Goal: Task Accomplishment & Management: Complete application form

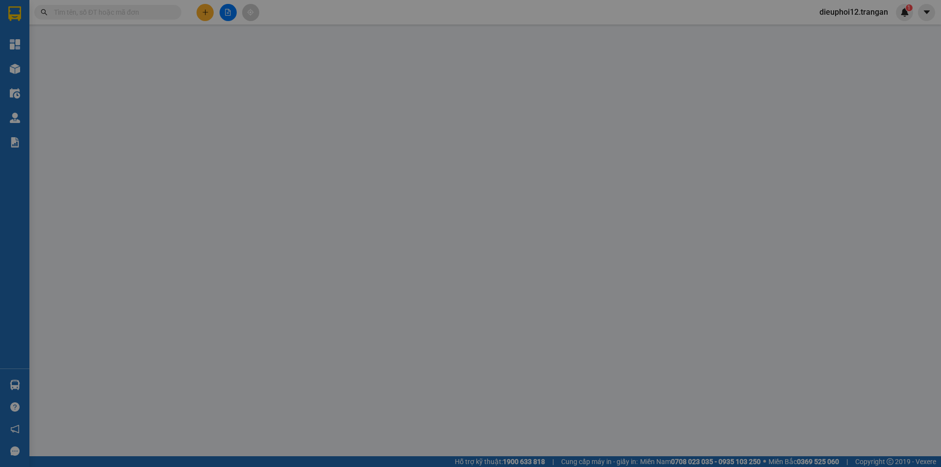
click at [145, 62] on input "SĐT Người Gửi *" at bounding box center [141, 63] width 135 height 16
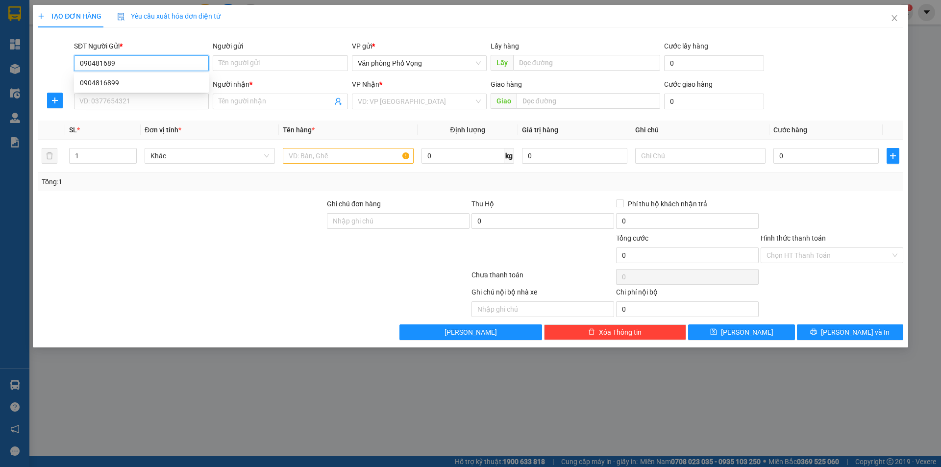
type input "0904816899"
click at [115, 77] on div "0904816899" at bounding box center [141, 83] width 135 height 16
type input "0975207777"
type input "[PERSON_NAME][GEOGRAPHIC_DATA]"
type input "50.000"
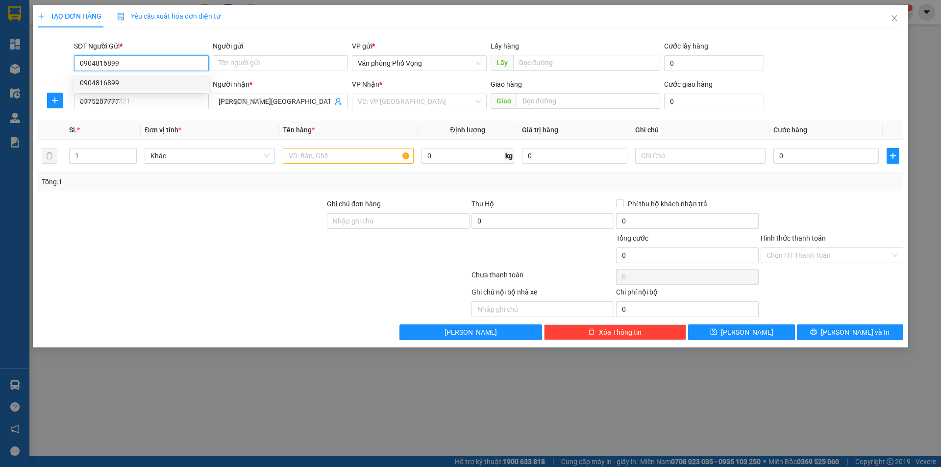
type input "50.000"
type input "0904816899"
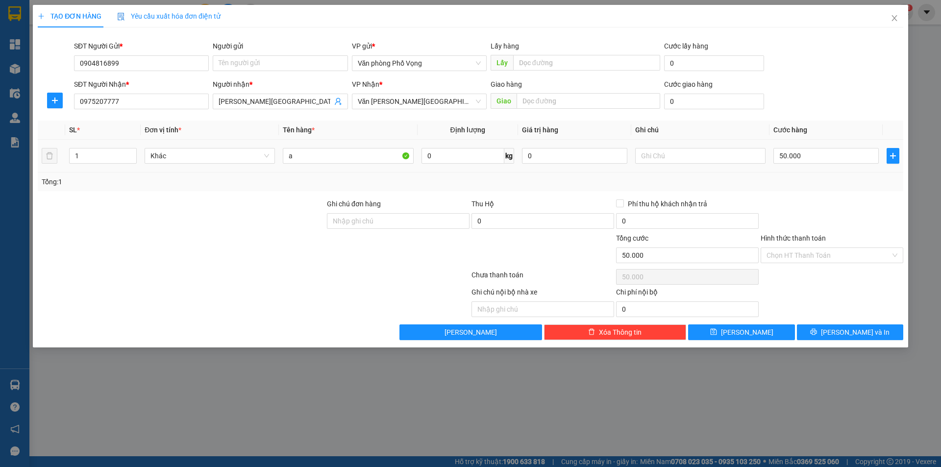
click at [804, 147] on div "50.000" at bounding box center [825, 156] width 105 height 20
click at [804, 158] on input "50.000" at bounding box center [825, 156] width 105 height 16
type input "4"
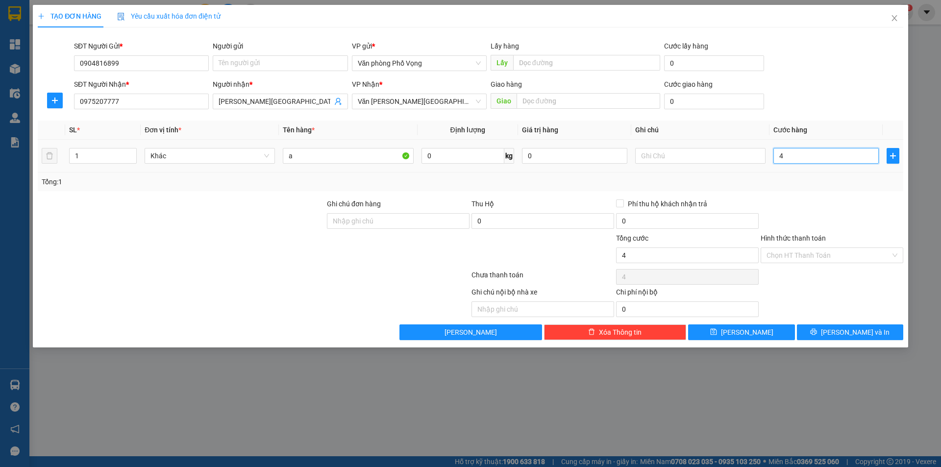
type input "40"
type input "400"
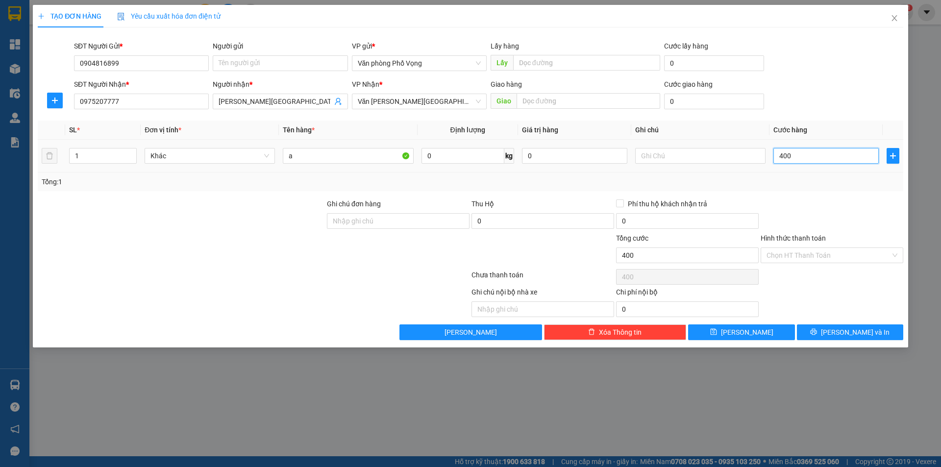
type input "4.000"
type input "40.000"
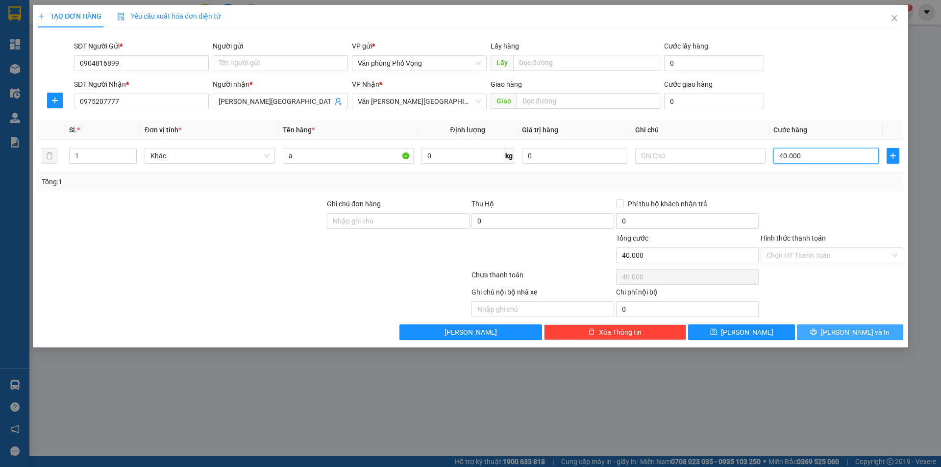
type input "40.000"
click at [808, 333] on button "[PERSON_NAME] và In" at bounding box center [850, 332] width 106 height 16
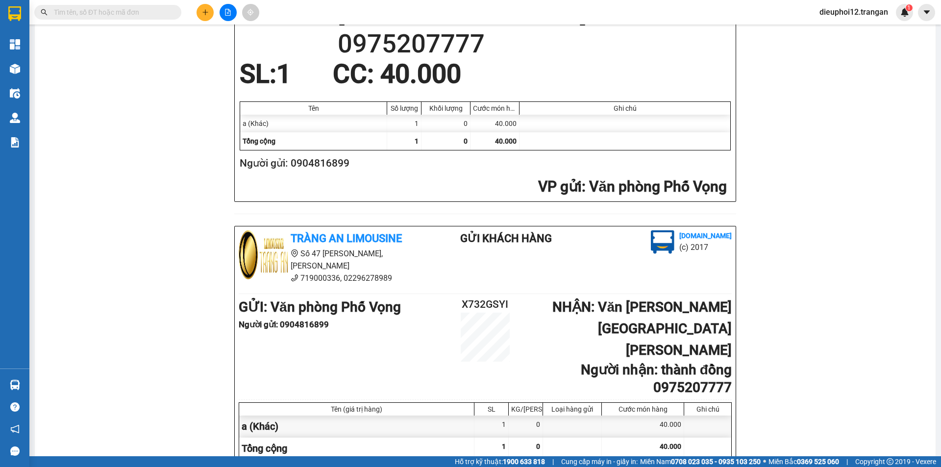
scroll to position [286, 0]
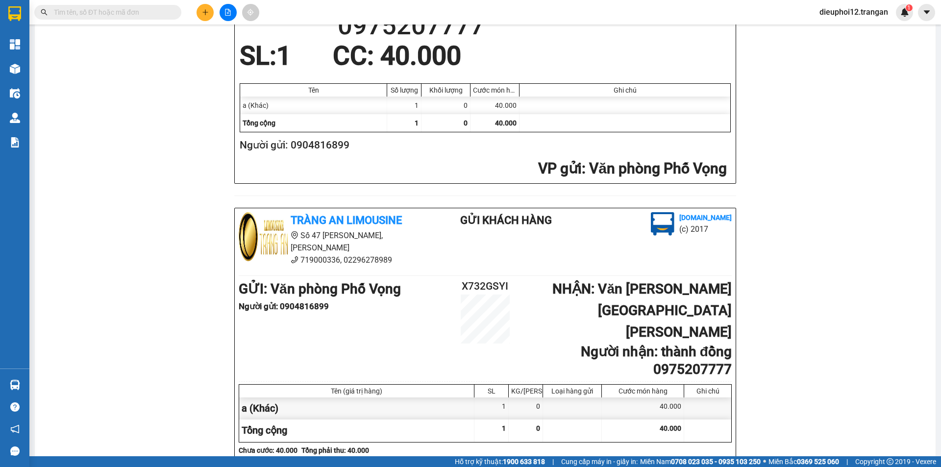
click at [210, 15] on button at bounding box center [205, 12] width 17 height 17
click at [207, 13] on icon "plus" at bounding box center [205, 12] width 7 height 7
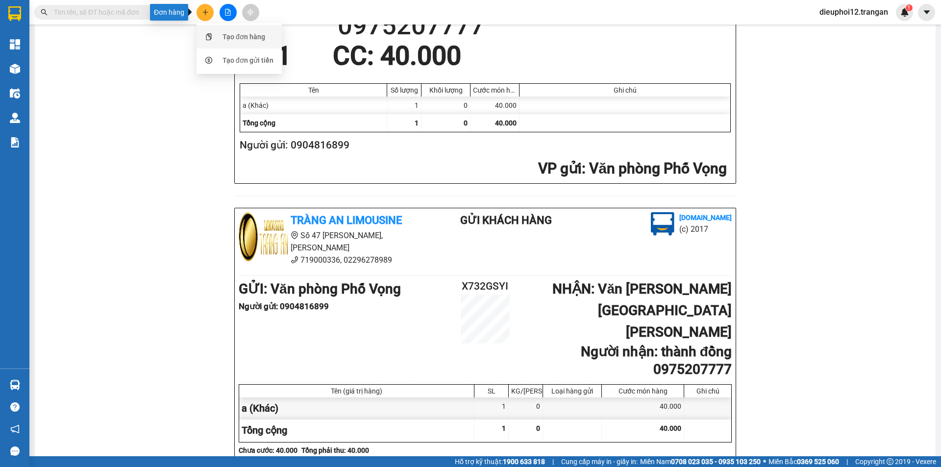
click at [211, 34] on icon "snippets" at bounding box center [208, 36] width 5 height 7
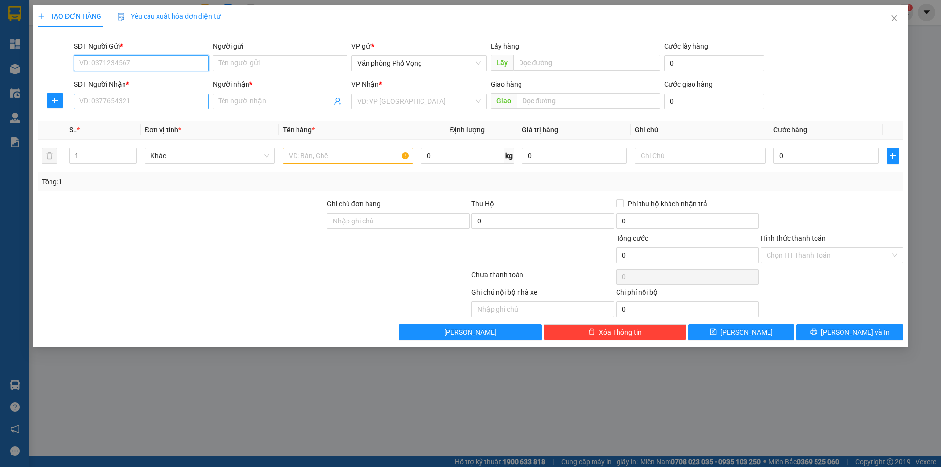
click at [116, 69] on input "SĐT Người Gửi *" at bounding box center [141, 63] width 135 height 16
click at [115, 64] on input "SĐT Người Gửi *" at bounding box center [141, 63] width 135 height 16
click at [111, 99] on input "SĐT Người Nhận *" at bounding box center [141, 102] width 135 height 16
click at [122, 65] on input "SĐT Người Gửi *" at bounding box center [141, 63] width 135 height 16
click at [142, 59] on input "0705861" at bounding box center [141, 63] width 135 height 16
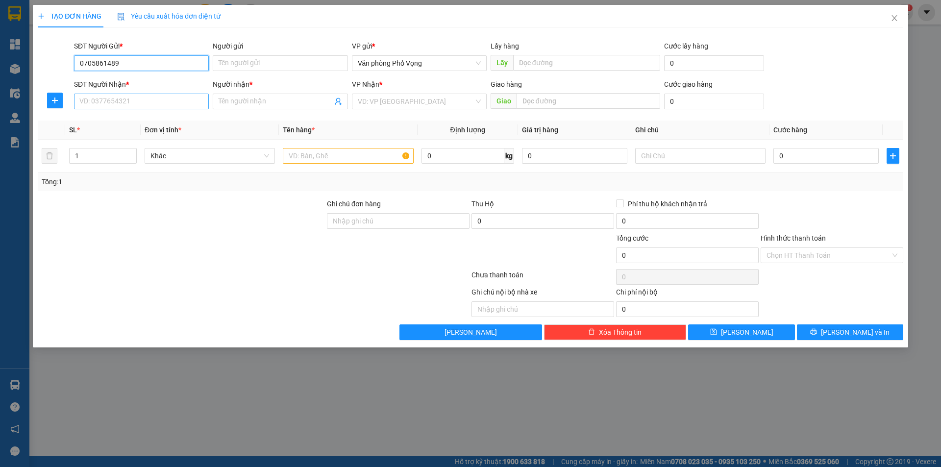
type input "0705861489"
click at [129, 94] on input "SĐT Người Nhận *" at bounding box center [141, 102] width 135 height 16
type input "0976168689"
click at [410, 99] on input "search" at bounding box center [416, 101] width 116 height 15
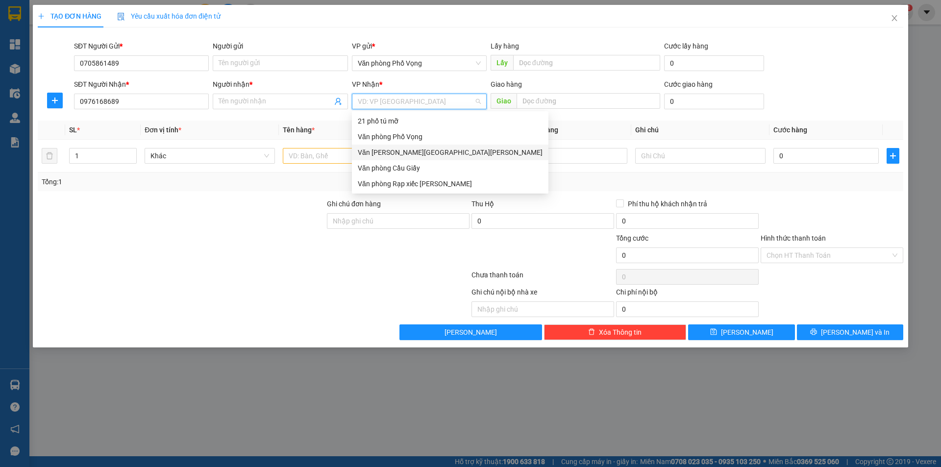
click at [409, 149] on div "Văn [PERSON_NAME][GEOGRAPHIC_DATA][PERSON_NAME]" at bounding box center [450, 152] width 185 height 11
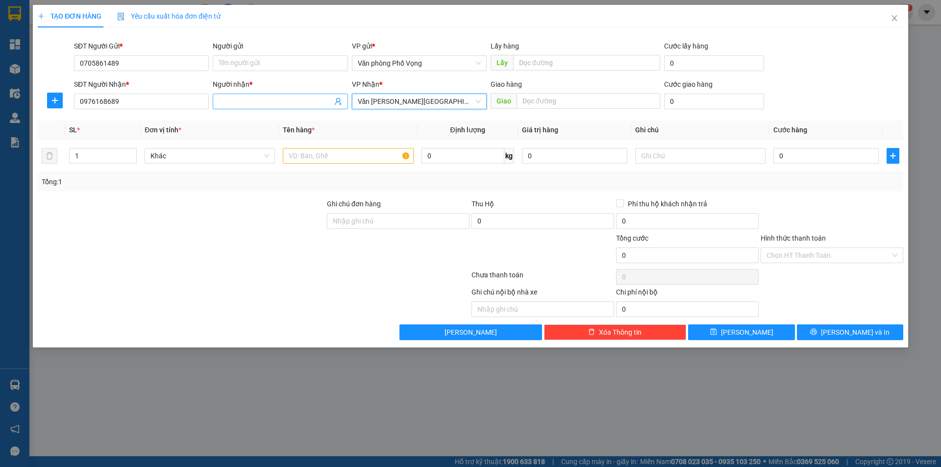
click at [270, 99] on input "Người nhận *" at bounding box center [275, 101] width 113 height 11
click at [316, 156] on input "text" at bounding box center [348, 156] width 130 height 16
click at [257, 99] on input "Người nhận *" at bounding box center [275, 101] width 113 height 11
type input "a"
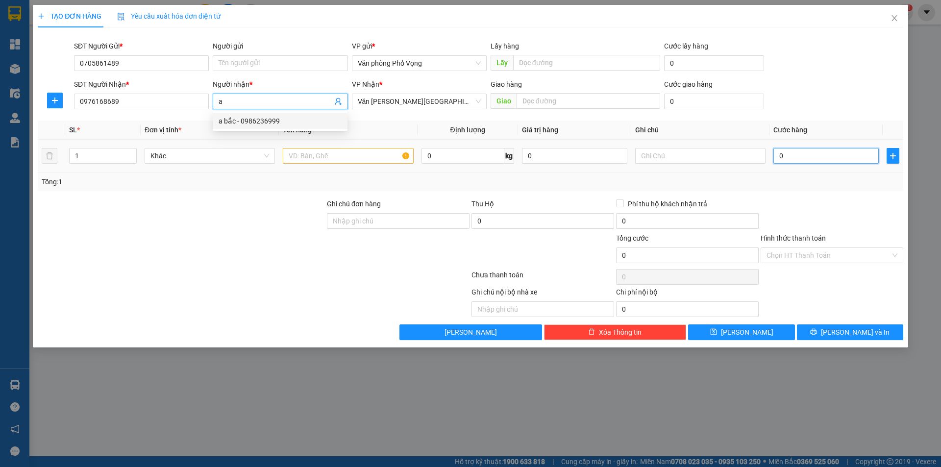
click at [835, 151] on input "0" at bounding box center [825, 156] width 105 height 16
type input "5"
type input "50"
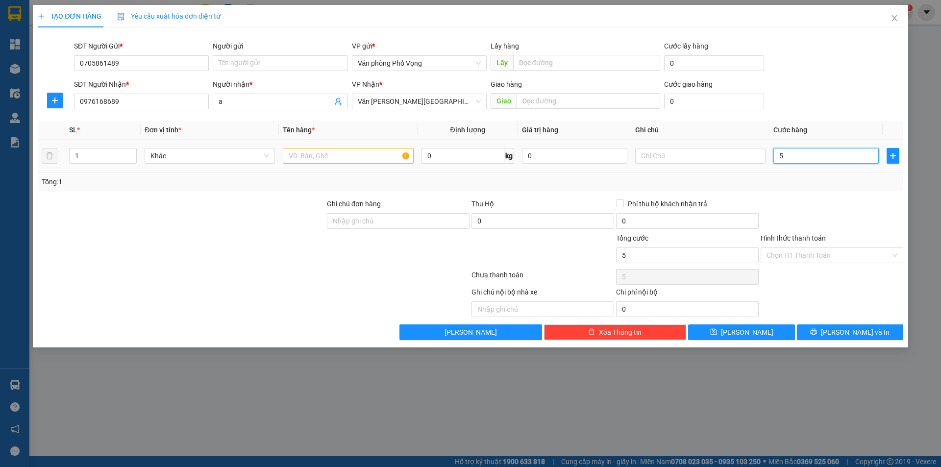
type input "50"
type input "500"
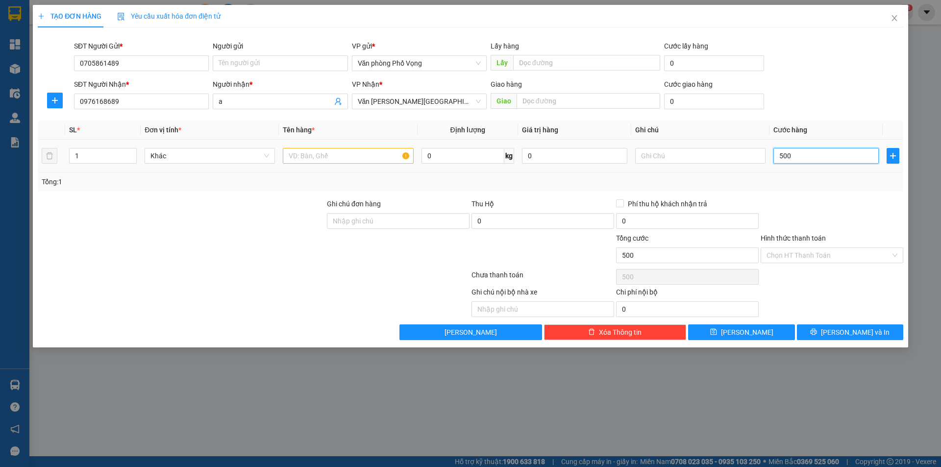
type input "5.000"
type input "50.000"
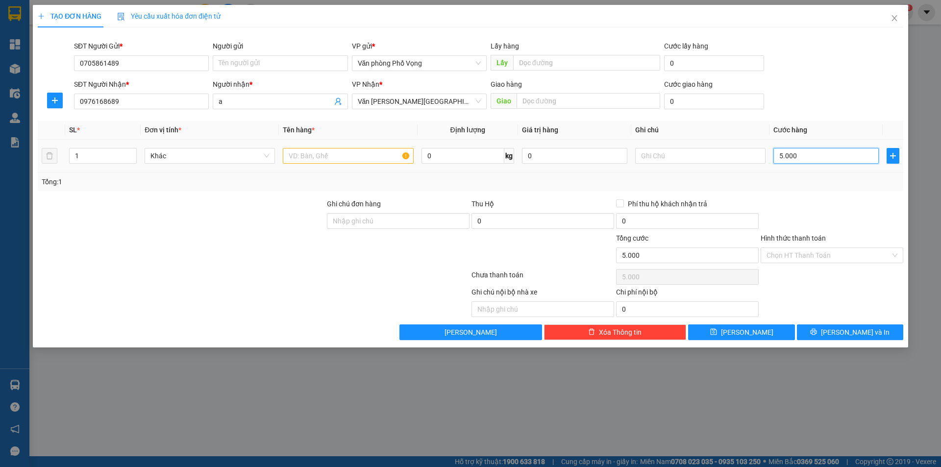
type input "50.000"
click at [856, 329] on span "[PERSON_NAME] và In" at bounding box center [855, 332] width 69 height 11
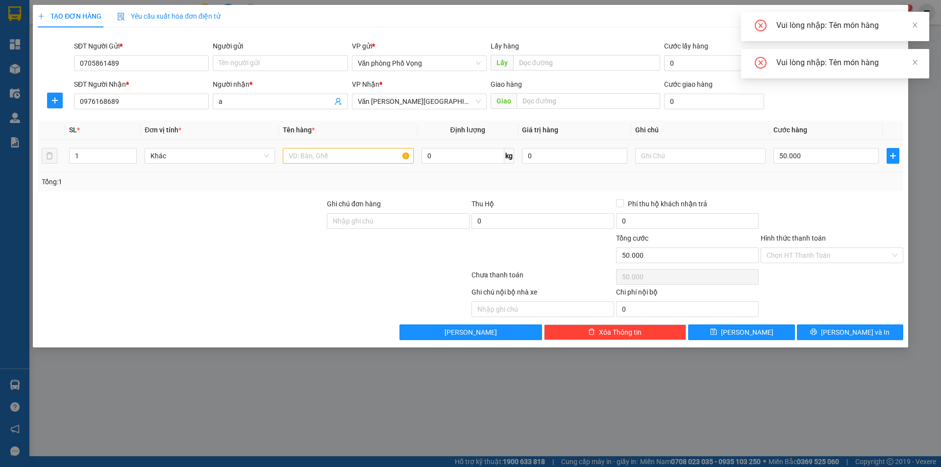
click at [330, 145] on td at bounding box center [348, 156] width 138 height 33
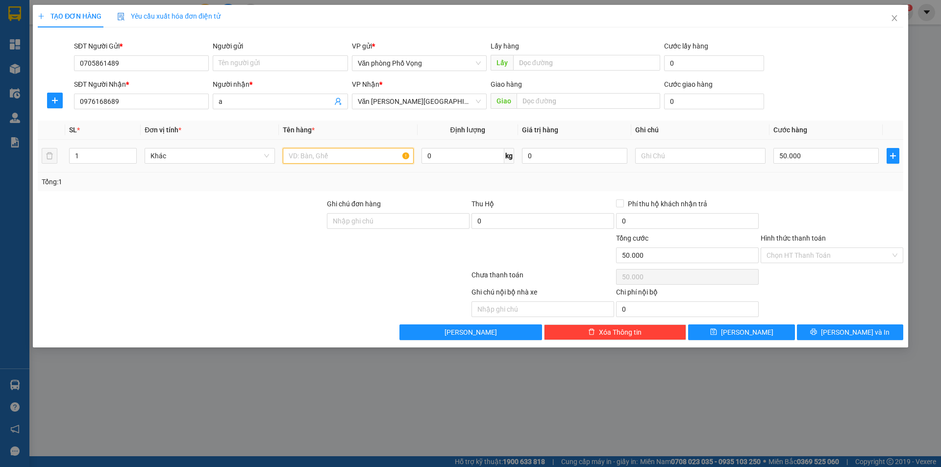
click at [327, 153] on input "text" at bounding box center [348, 156] width 130 height 16
click at [287, 153] on input "a" at bounding box center [348, 156] width 130 height 16
click at [311, 159] on input "a" at bounding box center [348, 156] width 130 height 16
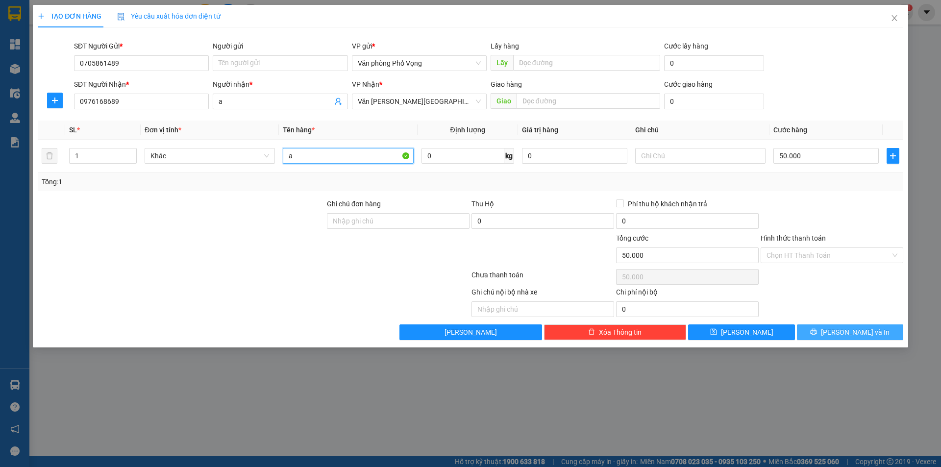
type input "a"
click at [869, 329] on span "[PERSON_NAME] và In" at bounding box center [855, 332] width 69 height 11
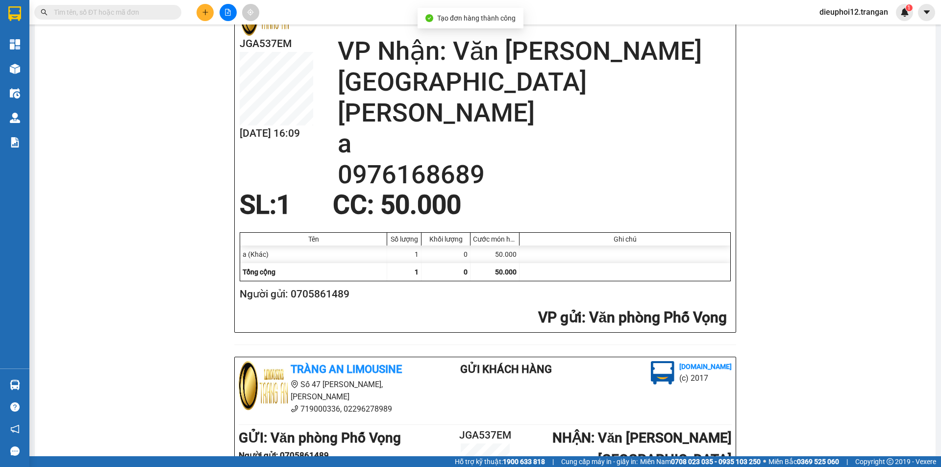
scroll to position [286, 0]
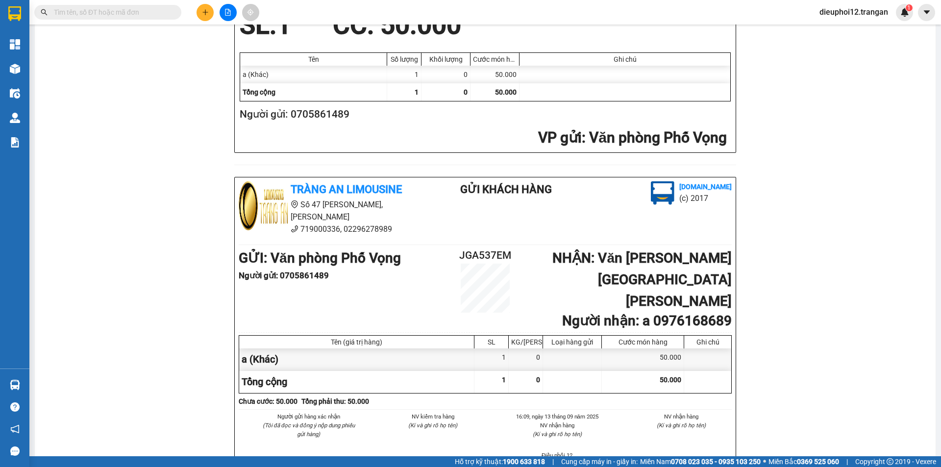
click at [211, 8] on button at bounding box center [205, 12] width 17 height 17
click at [224, 34] on div "Tạo đơn hàng" at bounding box center [244, 36] width 43 height 11
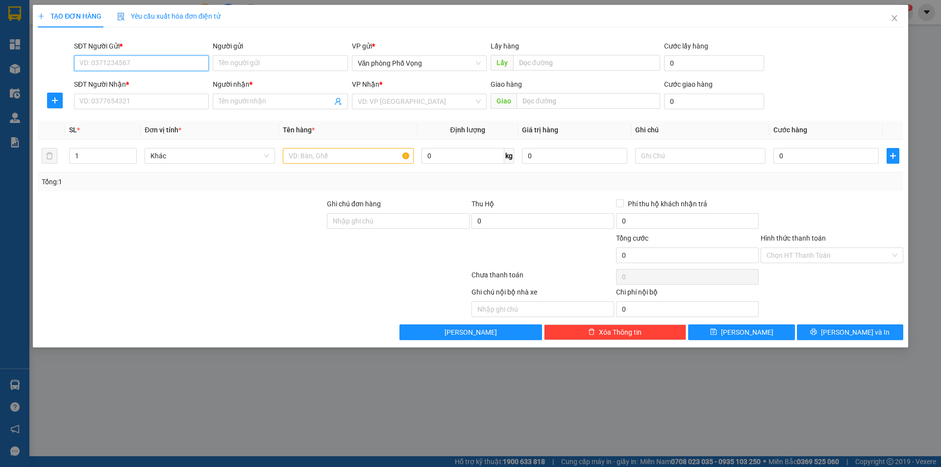
click at [180, 60] on input "SĐT Người Gửi *" at bounding box center [141, 63] width 135 height 16
type input "0962393422"
click at [170, 95] on input "SĐT Người Nhận *" at bounding box center [141, 102] width 135 height 16
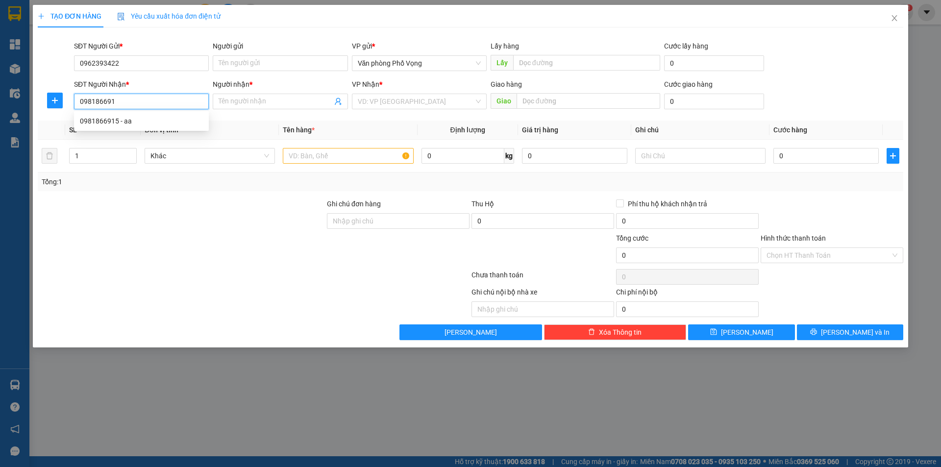
type input "0981866915"
click at [91, 123] on div "0981866915 - aa" at bounding box center [141, 121] width 123 height 11
type input "aa"
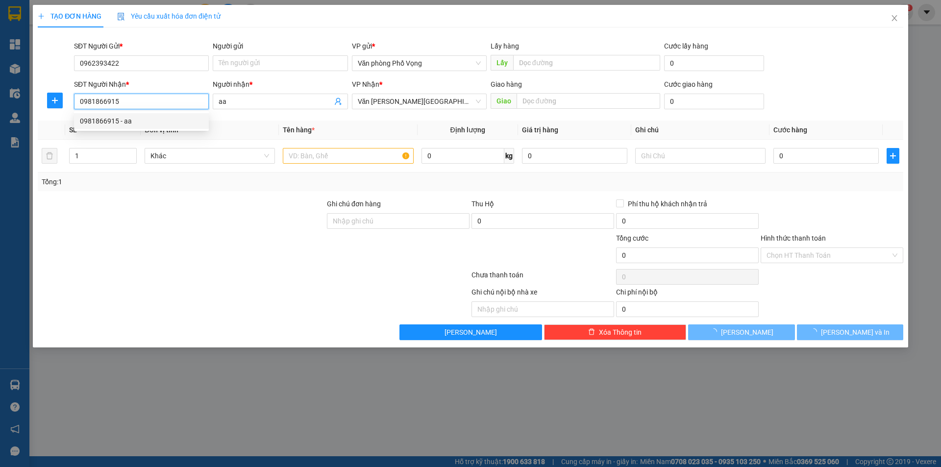
type input "30.000"
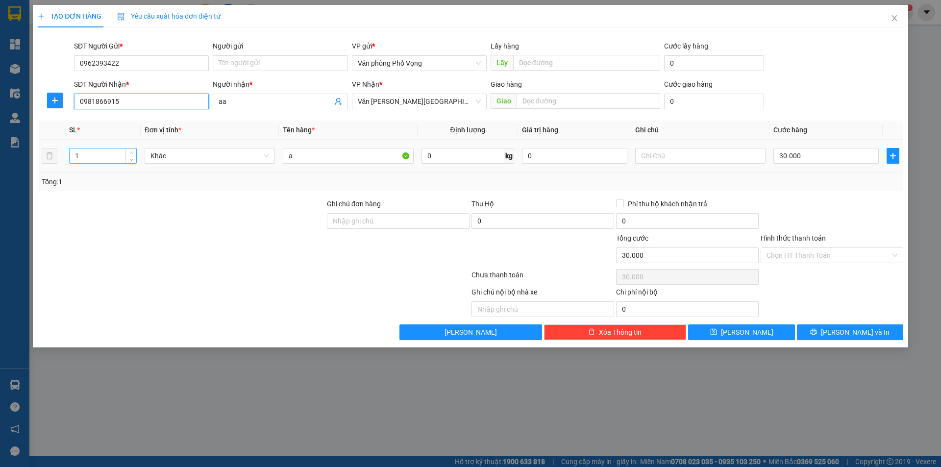
type input "0981866915"
click at [99, 157] on input "1" at bounding box center [103, 156] width 67 height 15
type input "3"
click at [803, 164] on div "30.000" at bounding box center [825, 156] width 105 height 20
click at [803, 153] on input "30.000" at bounding box center [825, 156] width 105 height 16
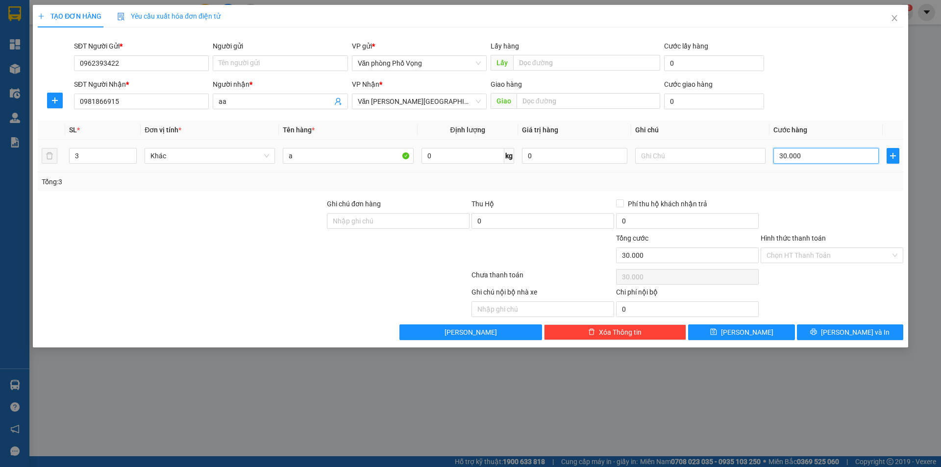
type input "1"
type input "12"
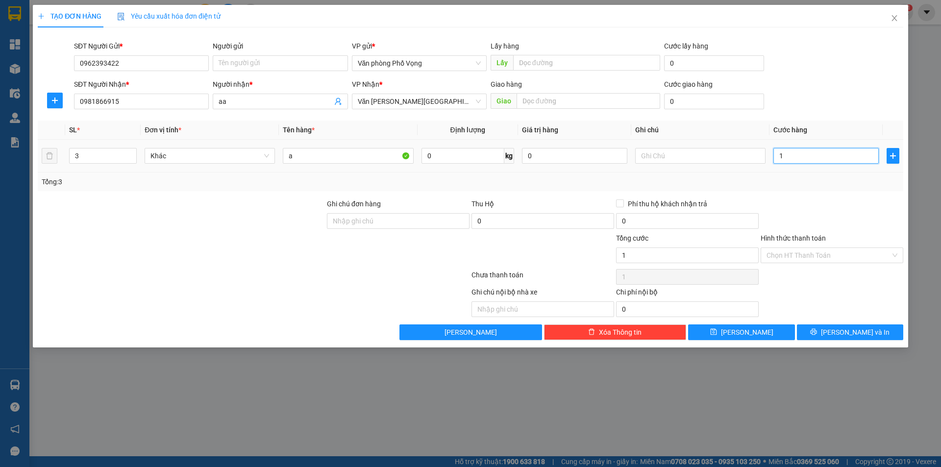
type input "12"
type input "120"
type input "1.200"
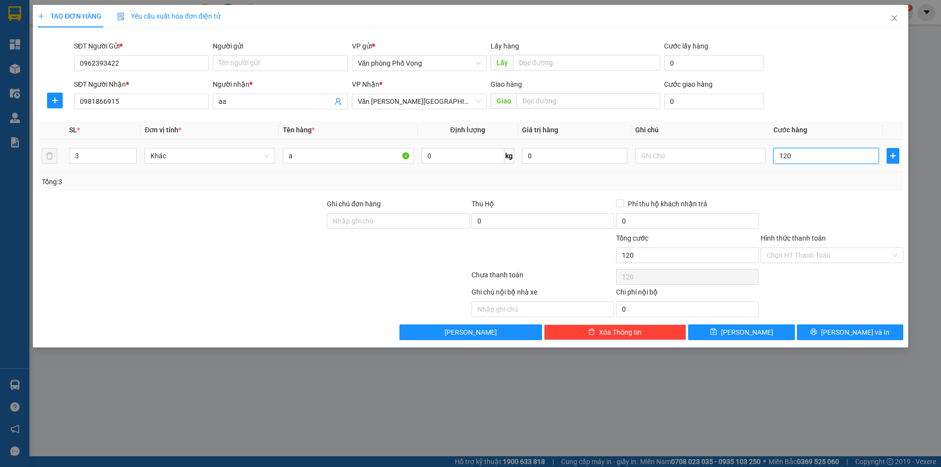
type input "1.200"
type input "12.000"
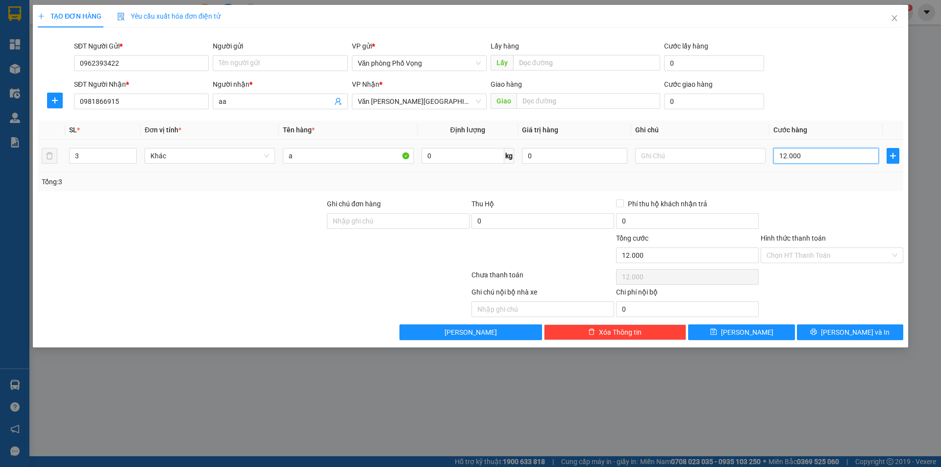
type input "120.000"
click at [833, 328] on button "[PERSON_NAME] và In" at bounding box center [850, 332] width 106 height 16
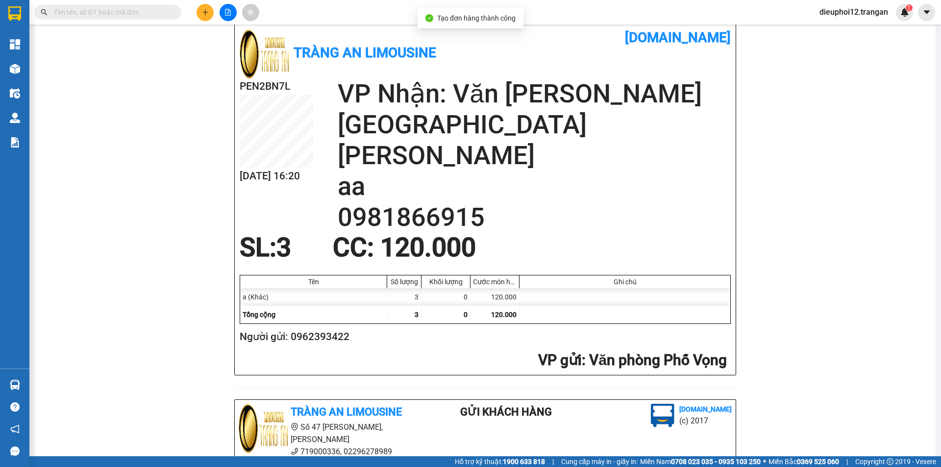
scroll to position [286, 0]
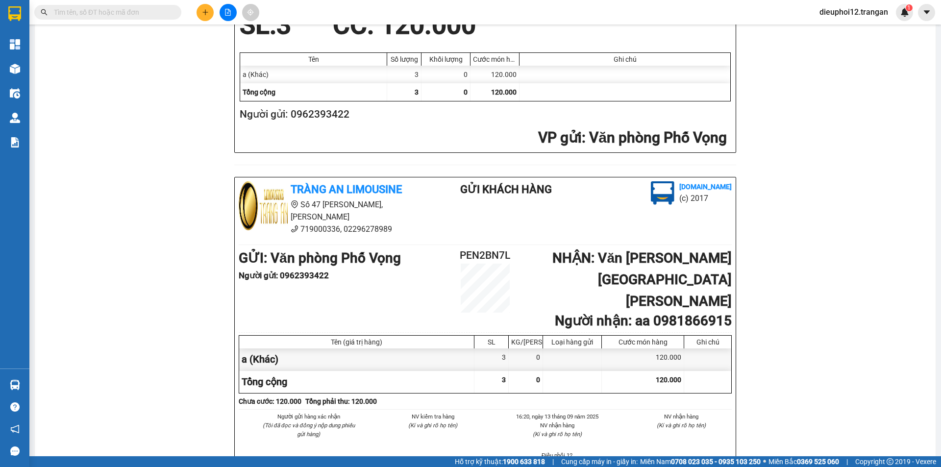
click at [204, 7] on button at bounding box center [205, 12] width 17 height 17
click at [223, 40] on div "Tạo đơn hàng" at bounding box center [244, 36] width 43 height 11
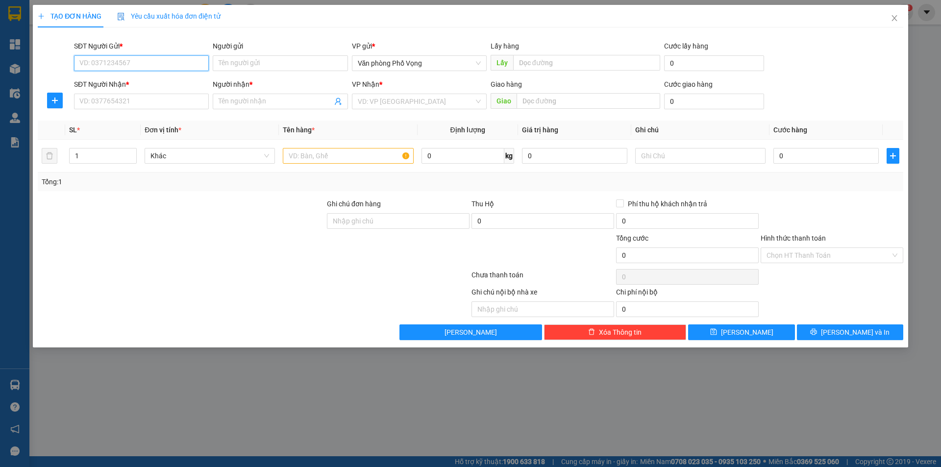
click at [171, 59] on input "SĐT Người Gửi *" at bounding box center [141, 63] width 135 height 16
type input "0858123168"
click at [130, 99] on input "SĐT Người Nhận *" at bounding box center [141, 102] width 135 height 16
type input "0346795648"
click at [279, 101] on input "Người nhận *" at bounding box center [275, 101] width 113 height 11
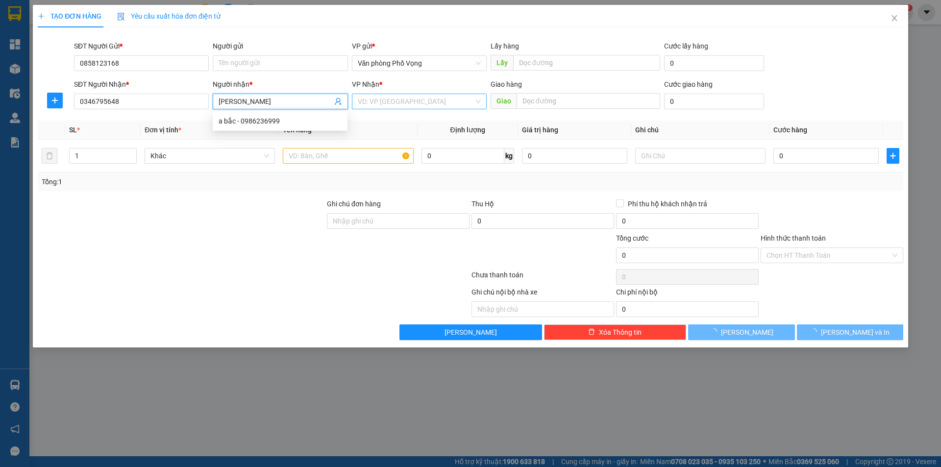
type input "[PERSON_NAME]"
click at [396, 107] on input "search" at bounding box center [416, 101] width 116 height 15
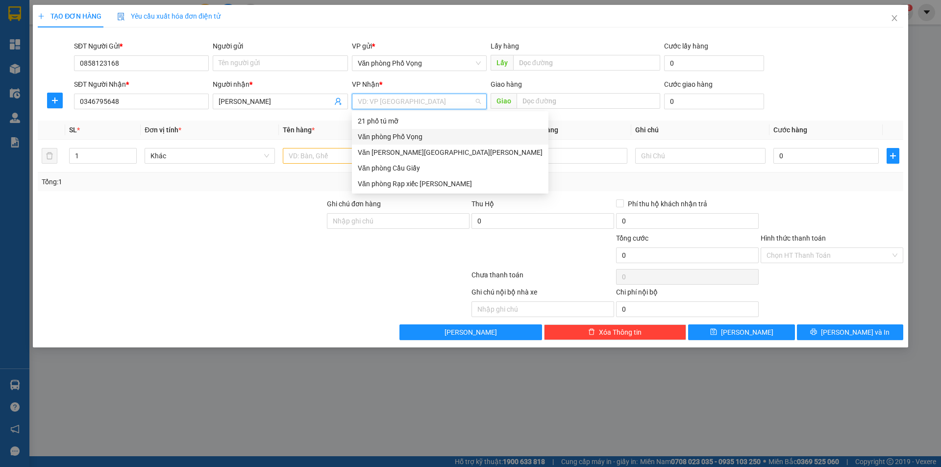
click at [401, 129] on div "Văn phòng Phố Vọng" at bounding box center [450, 137] width 197 height 16
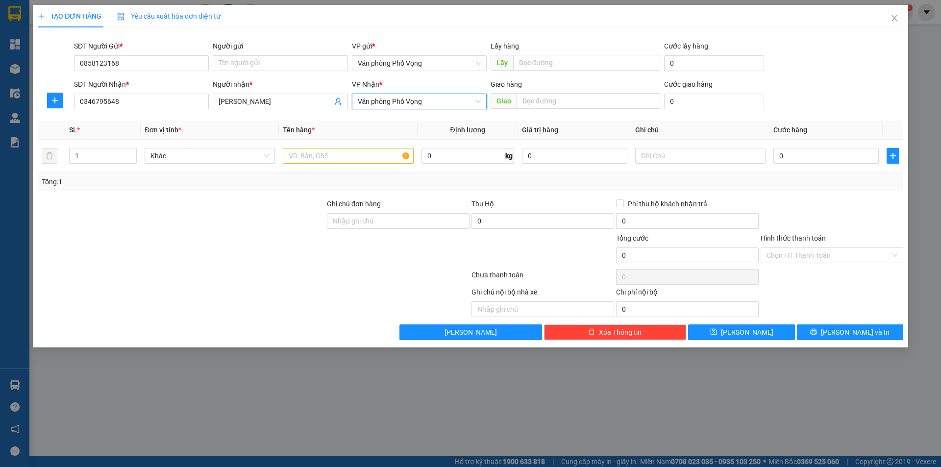
click at [393, 101] on span "Văn phòng Phố Vọng" at bounding box center [419, 101] width 123 height 15
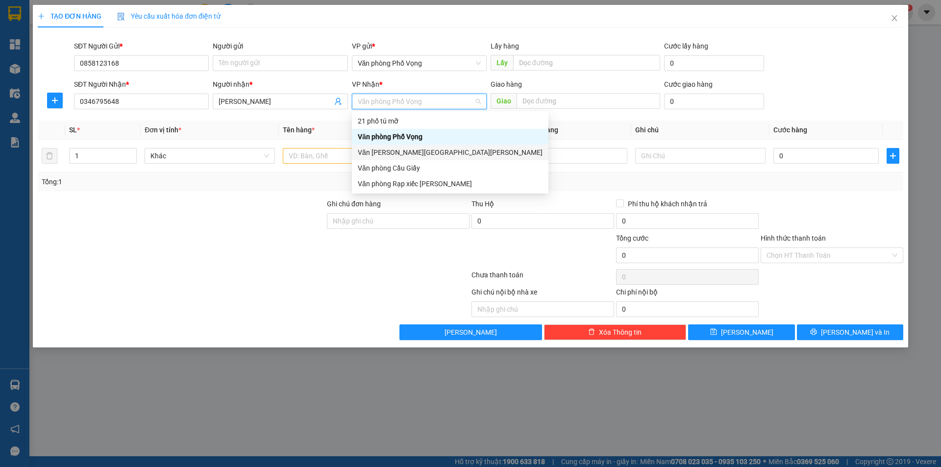
click at [388, 153] on div "Văn [PERSON_NAME][GEOGRAPHIC_DATA][PERSON_NAME]" at bounding box center [450, 152] width 185 height 11
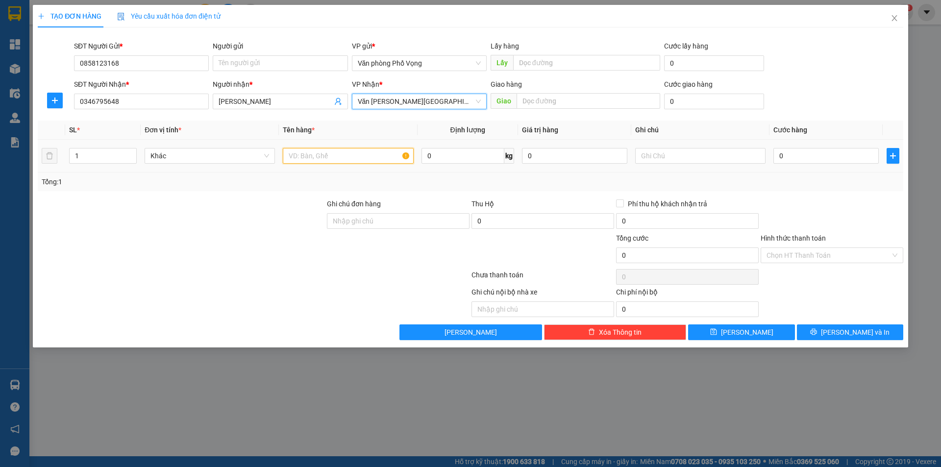
click at [330, 157] on input "text" at bounding box center [348, 156] width 130 height 16
type input "a"
drag, startPoint x: 812, startPoint y: 167, endPoint x: 800, endPoint y: 154, distance: 17.3
click at [810, 166] on td "0" at bounding box center [826, 156] width 113 height 33
click at [795, 147] on div "0" at bounding box center [825, 156] width 105 height 20
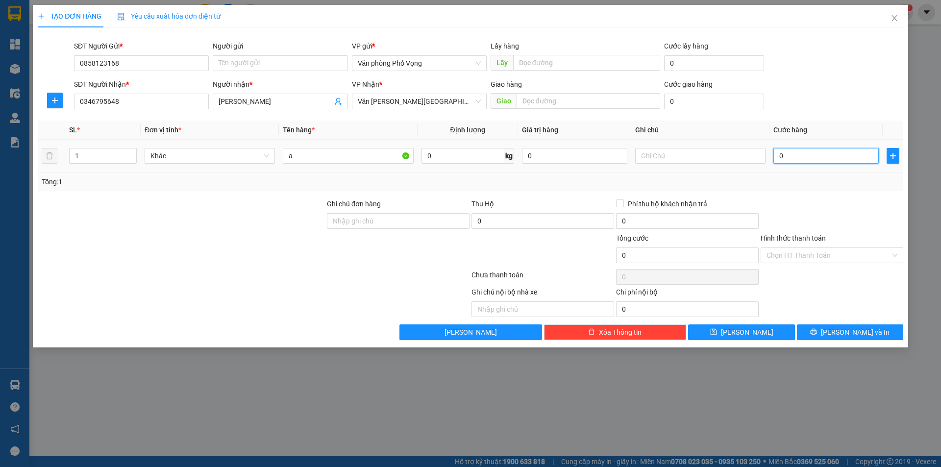
click at [794, 159] on input "0" at bounding box center [825, 156] width 105 height 16
type input "3"
type input "30"
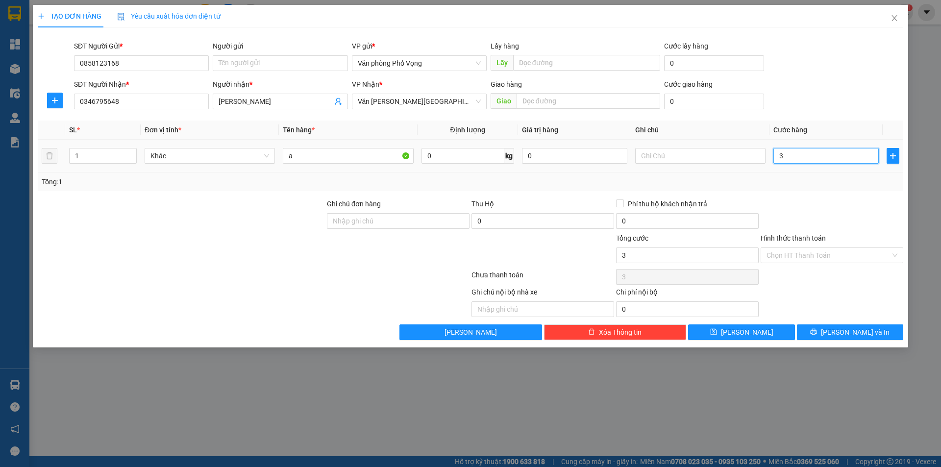
type input "30"
type input "300"
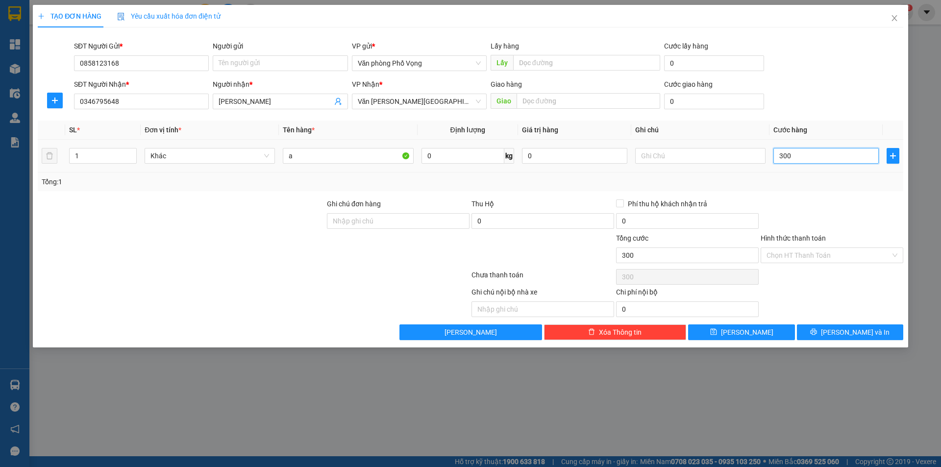
type input "3.000"
type input "30.000"
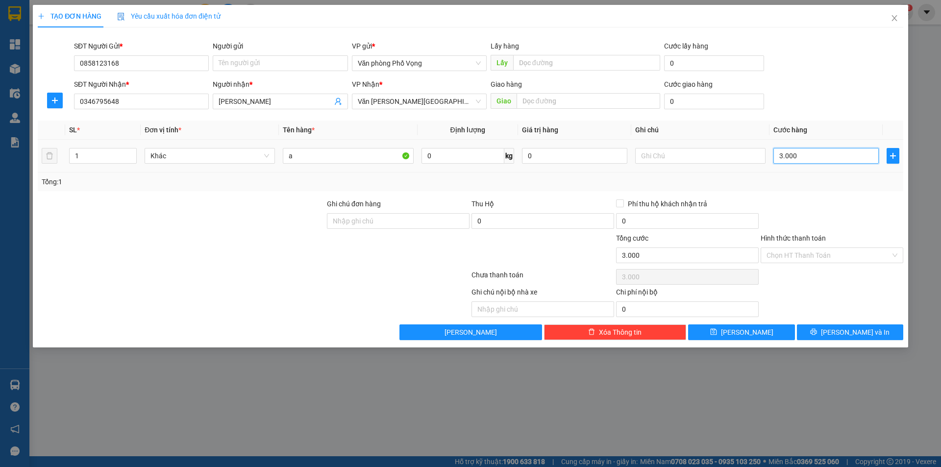
type input "30.000"
click at [863, 341] on div "TẠO ĐƠN HÀNG Yêu cầu xuất [PERSON_NAME] điện tử Transit Pickup Surcharge Ids Tr…" at bounding box center [470, 176] width 875 height 343
click at [856, 335] on span "[PERSON_NAME] và In" at bounding box center [855, 332] width 69 height 11
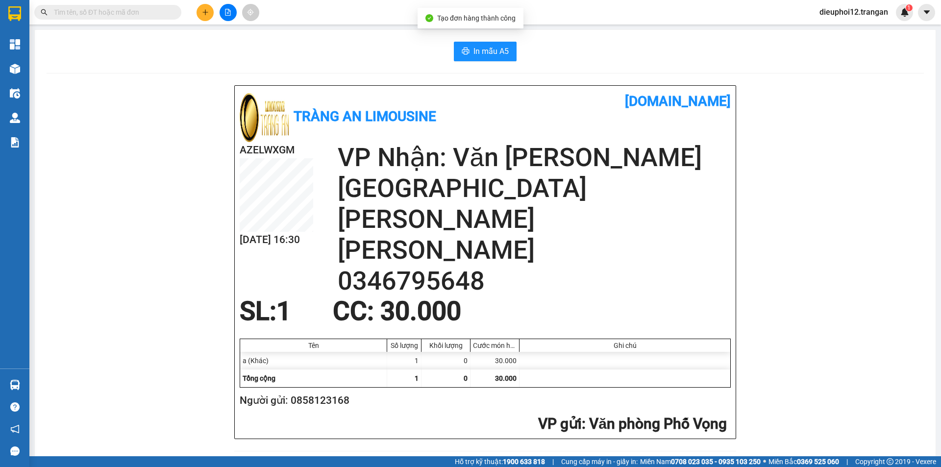
scroll to position [286, 0]
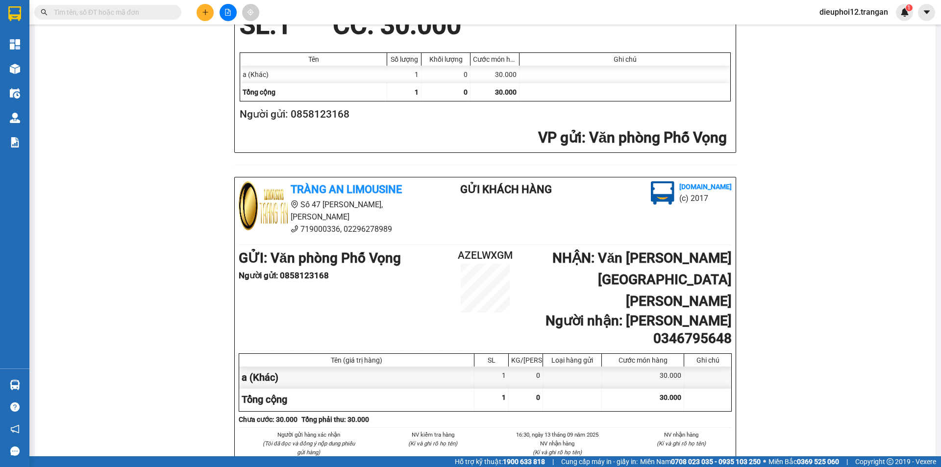
click at [683, 313] on b "Người [PERSON_NAME] : [PERSON_NAME] 0346795648" at bounding box center [639, 330] width 186 height 34
copy b "0346795648"
click at [206, 14] on icon "plus" at bounding box center [205, 12] width 7 height 7
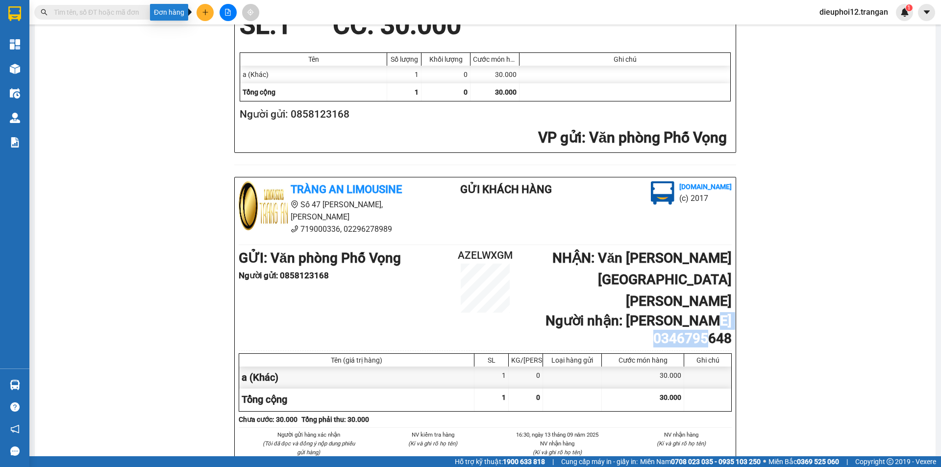
click at [206, 14] on icon "plus" at bounding box center [205, 12] width 7 height 7
click at [222, 38] on div "Tạo đơn hàng" at bounding box center [239, 36] width 74 height 19
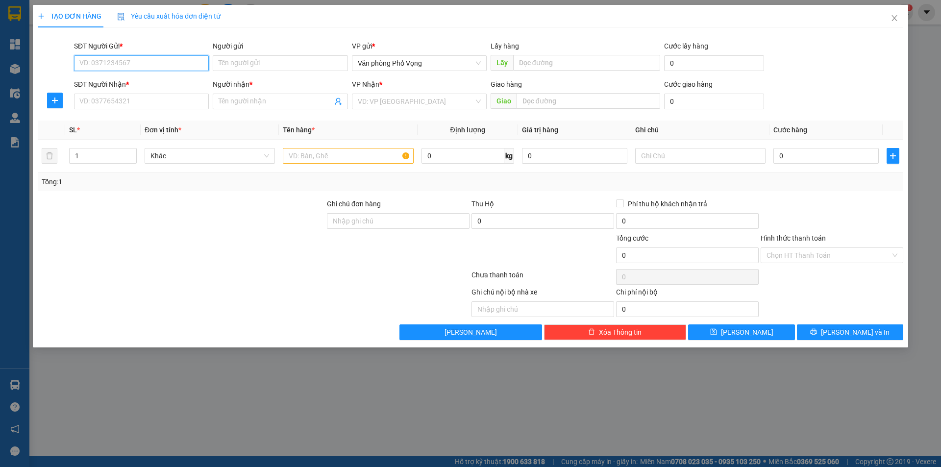
click at [159, 64] on input "SĐT Người Gửi *" at bounding box center [141, 63] width 135 height 16
click at [159, 62] on input "SĐT Người Gửi *" at bounding box center [141, 63] width 135 height 16
type input "0966388585"
click at [151, 65] on input "0966388585" at bounding box center [141, 63] width 135 height 16
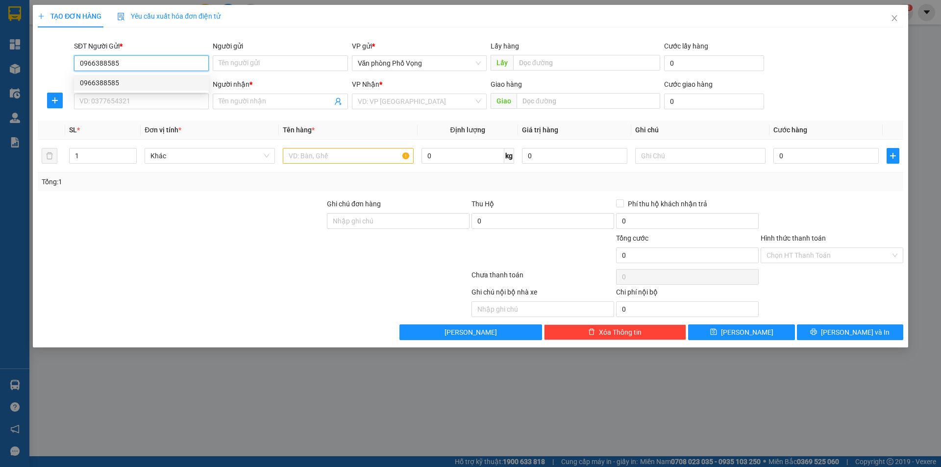
click at [151, 65] on input "0966388585" at bounding box center [141, 63] width 135 height 16
drag, startPoint x: 241, startPoint y: 251, endPoint x: 153, endPoint y: 18, distance: 249.7
click at [241, 251] on div at bounding box center [181, 250] width 289 height 34
click at [141, 62] on input "0966388585" at bounding box center [141, 63] width 135 height 16
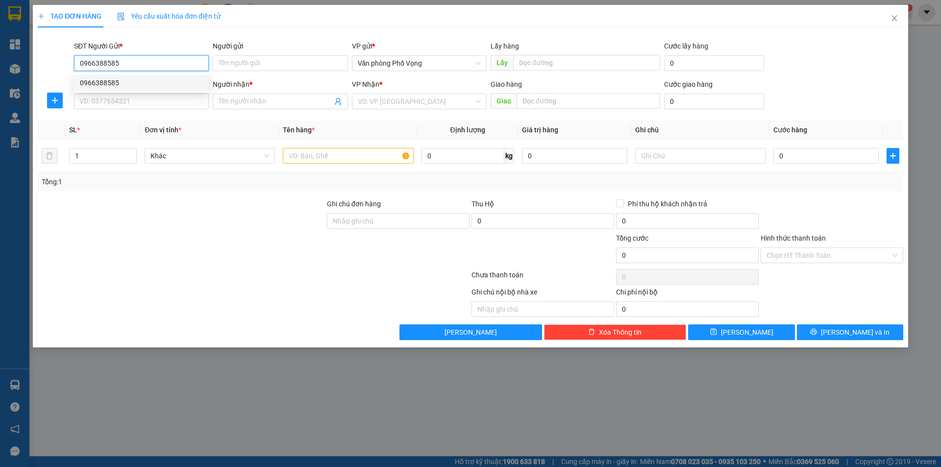
click at [134, 77] on div "0966388585" at bounding box center [141, 83] width 135 height 16
type input "0989555807"
type input "ân"
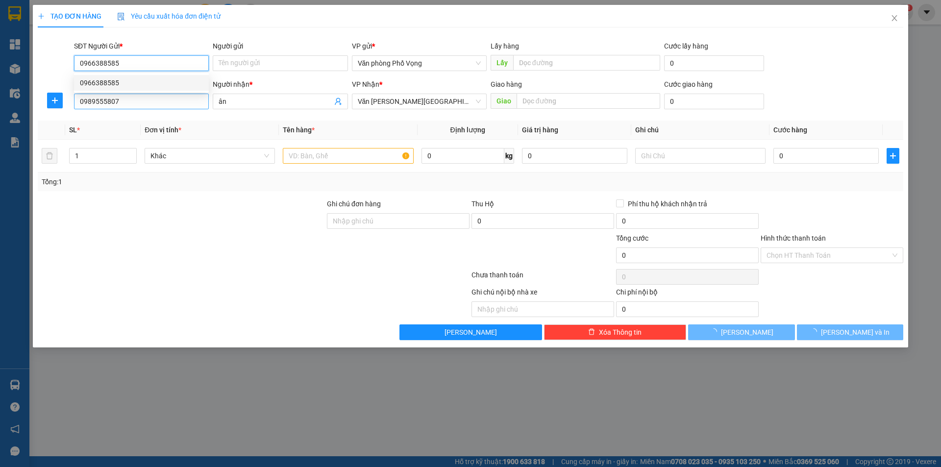
type input "40.000"
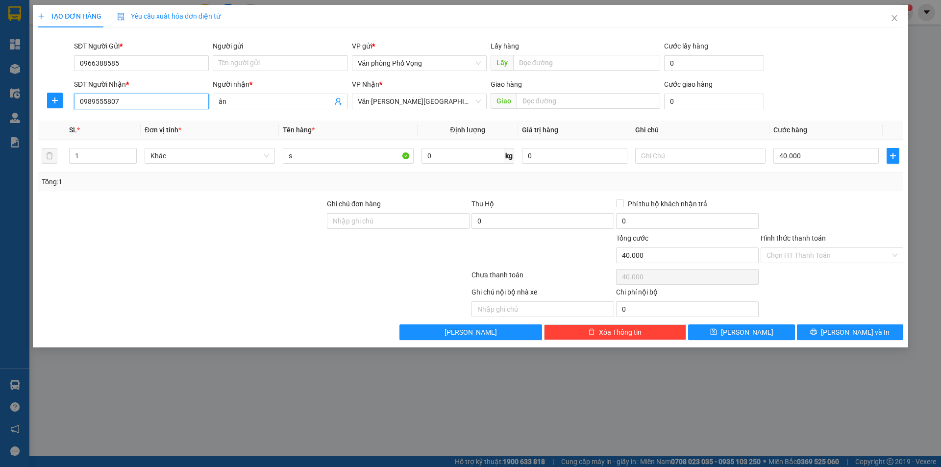
click at [132, 101] on input "0989555807" at bounding box center [141, 102] width 135 height 16
type input "0989555807"
click at [111, 123] on div "0989555807 - ân" at bounding box center [141, 121] width 123 height 11
click at [817, 336] on span "printer" at bounding box center [813, 332] width 7 height 8
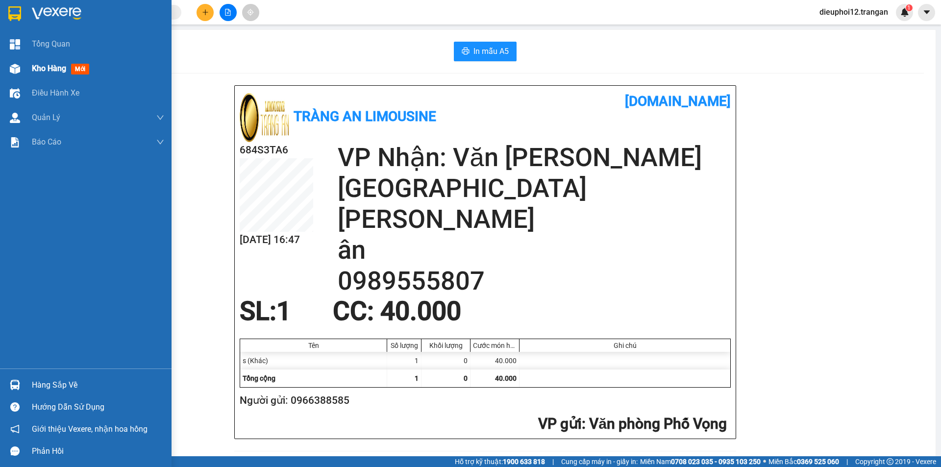
click at [16, 68] on img at bounding box center [15, 69] width 10 height 10
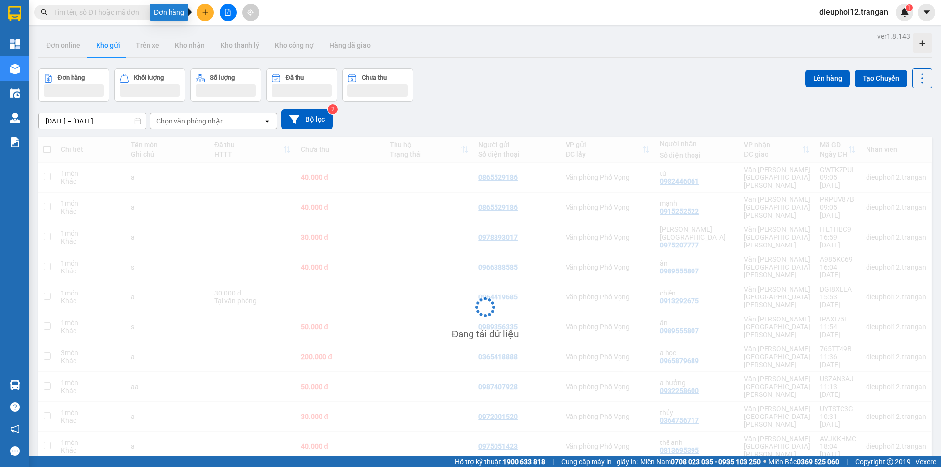
click at [206, 16] on button at bounding box center [205, 12] width 17 height 17
click at [225, 37] on div "Tạo đơn hàng" at bounding box center [244, 36] width 43 height 11
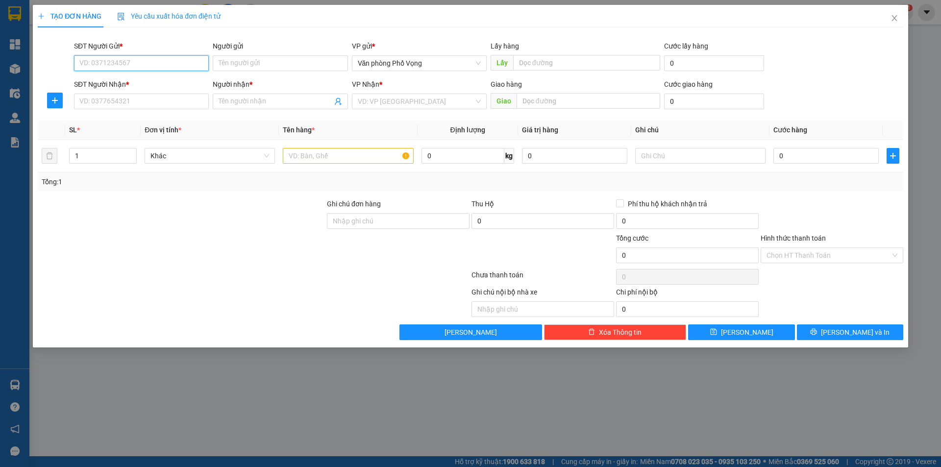
click at [104, 61] on input "SĐT Người Gửi *" at bounding box center [141, 63] width 135 height 16
click at [111, 86] on div "0966388585" at bounding box center [141, 82] width 123 height 11
type input "0966388585"
type input "0989555807"
type input "ân"
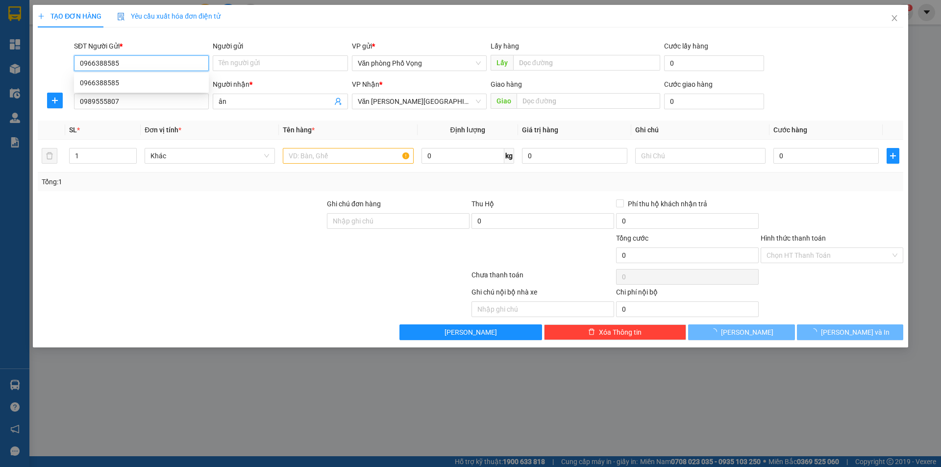
type input "40.000"
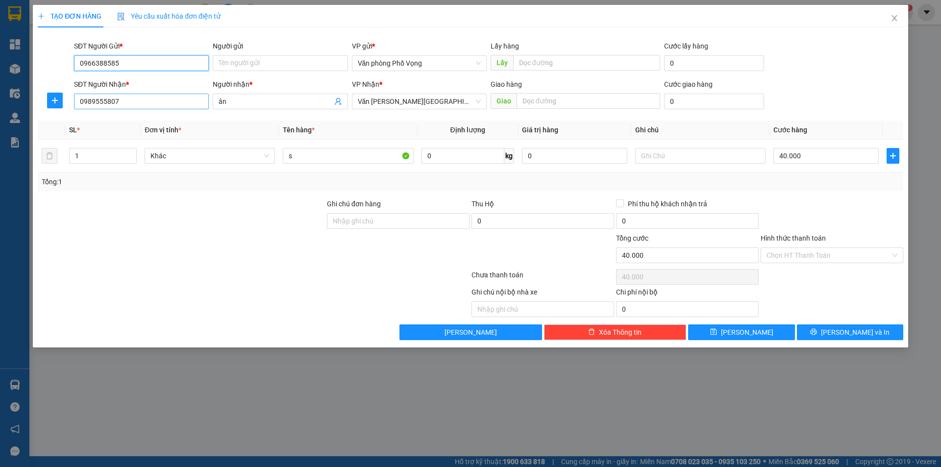
type input "0966388585"
click at [130, 97] on input "0989555807" at bounding box center [141, 102] width 135 height 16
type input "0979725850"
click at [104, 119] on div "0979725850 - Hùng" at bounding box center [141, 121] width 123 height 11
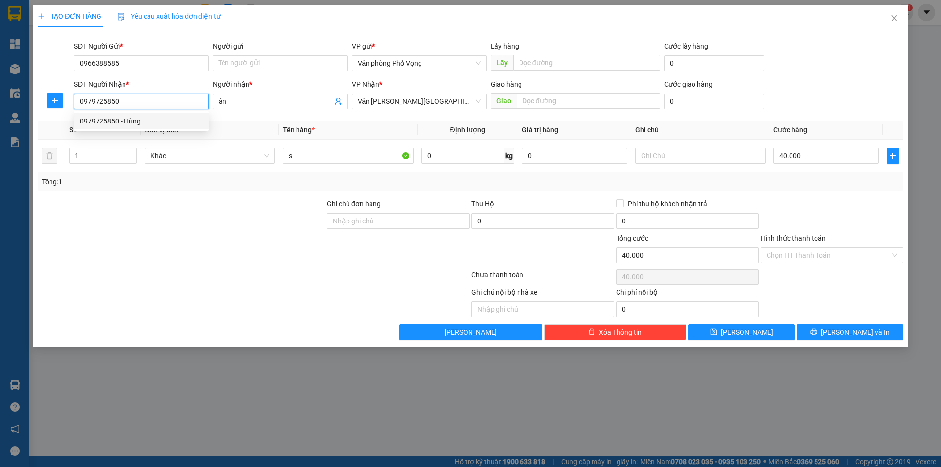
type input "Hùng"
type input "0979725850"
click at [806, 147] on div "40.000" at bounding box center [825, 156] width 105 height 20
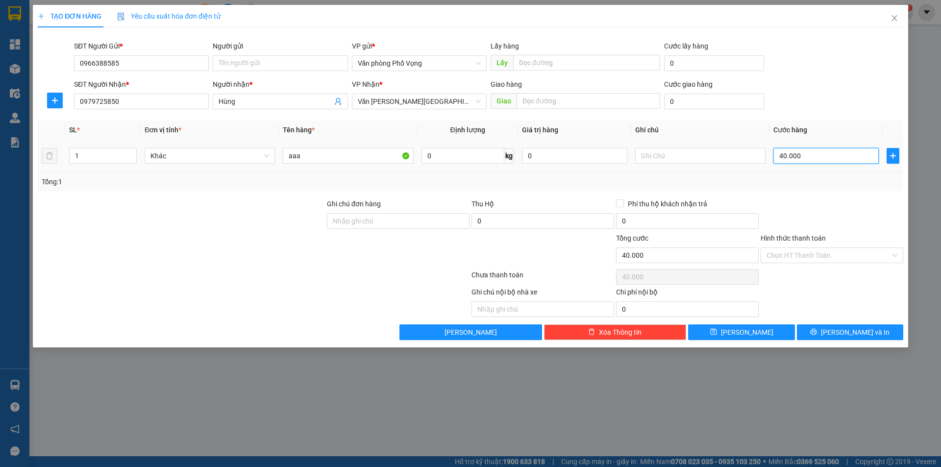
click at [812, 150] on input "40.000" at bounding box center [825, 156] width 105 height 16
click at [871, 332] on button "[PERSON_NAME] và In" at bounding box center [850, 332] width 106 height 16
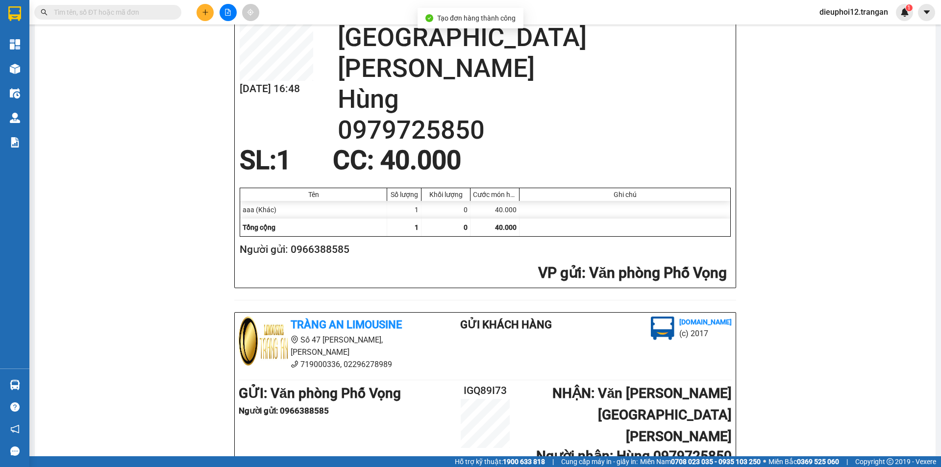
scroll to position [43, 0]
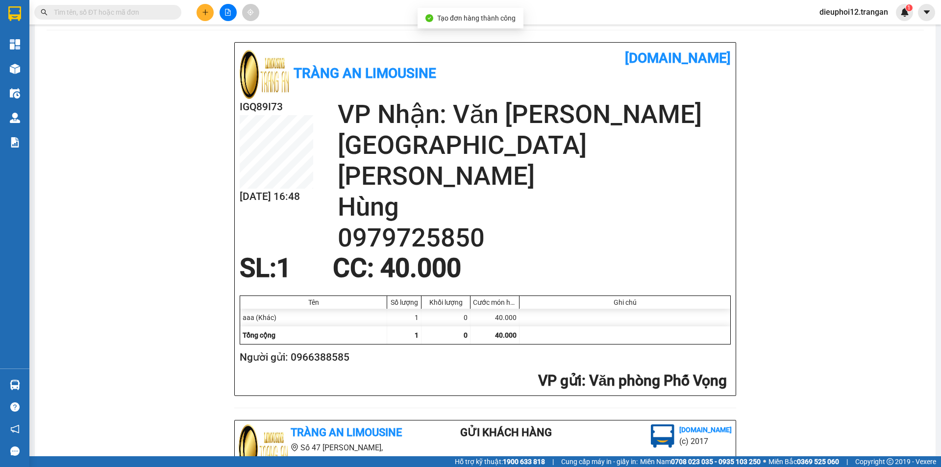
click at [204, 11] on icon "plus" at bounding box center [205, 12] width 7 height 7
click at [144, 123] on div "Tràng An Limousine [DOMAIN_NAME] IGQ89I73 [DATE] 16:48 [PERSON_NAME]: Văn [PERS…" at bounding box center [485, 397] width 877 height 710
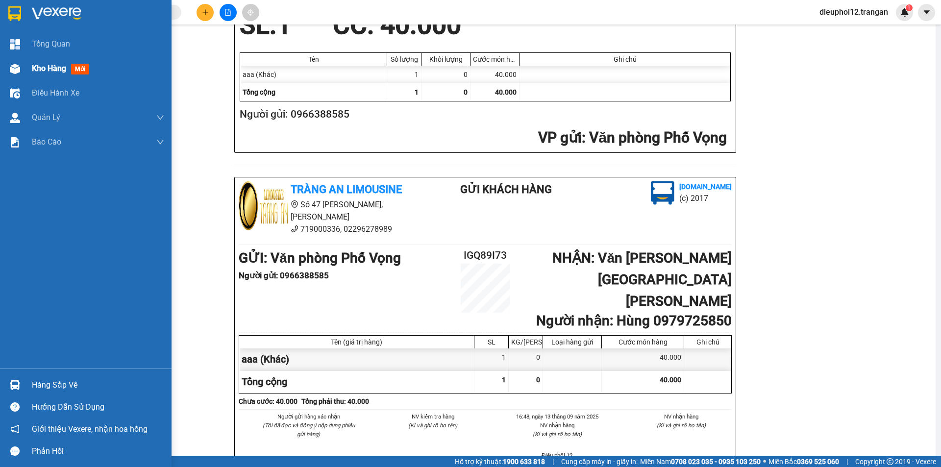
click at [20, 64] on div at bounding box center [14, 68] width 17 height 17
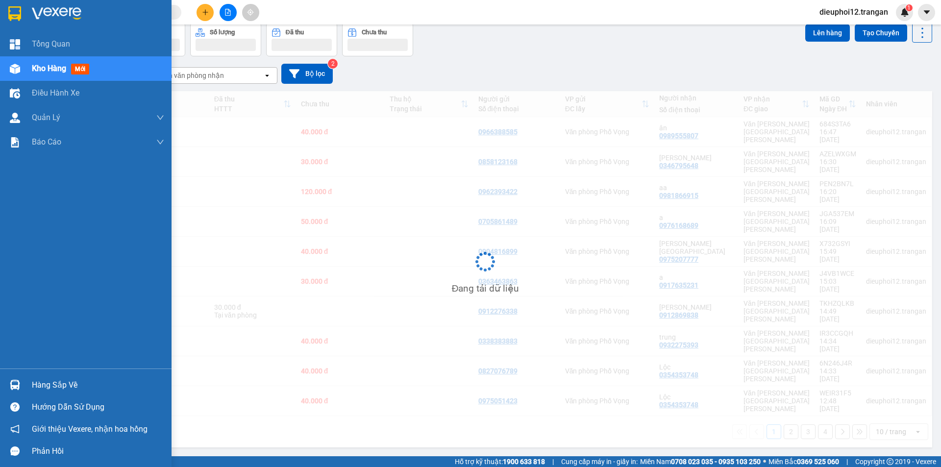
scroll to position [45, 0]
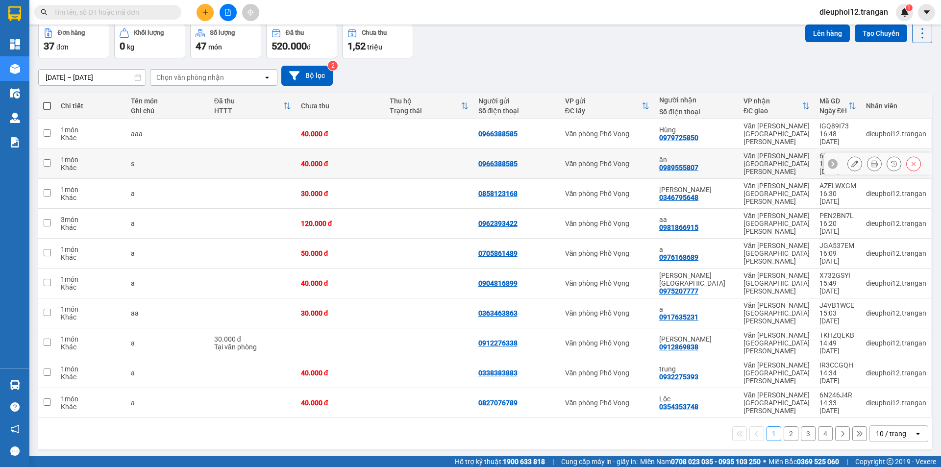
click at [871, 160] on icon at bounding box center [874, 163] width 7 height 7
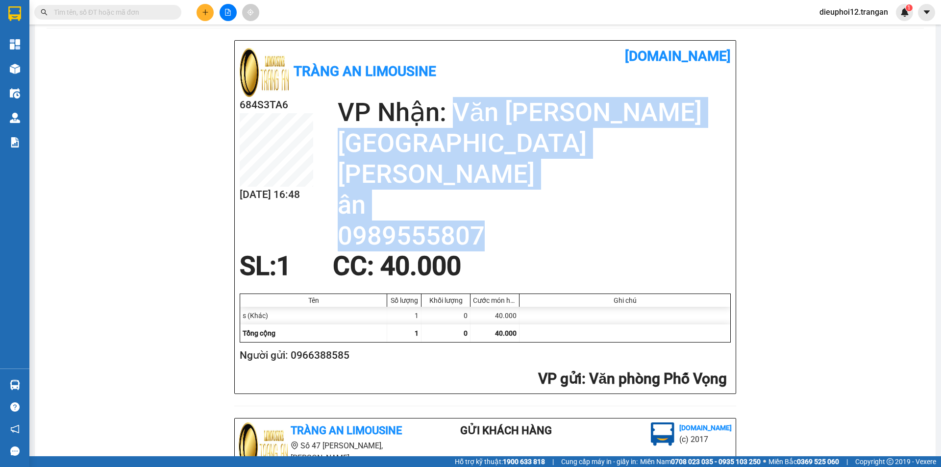
scroll to position [286, 0]
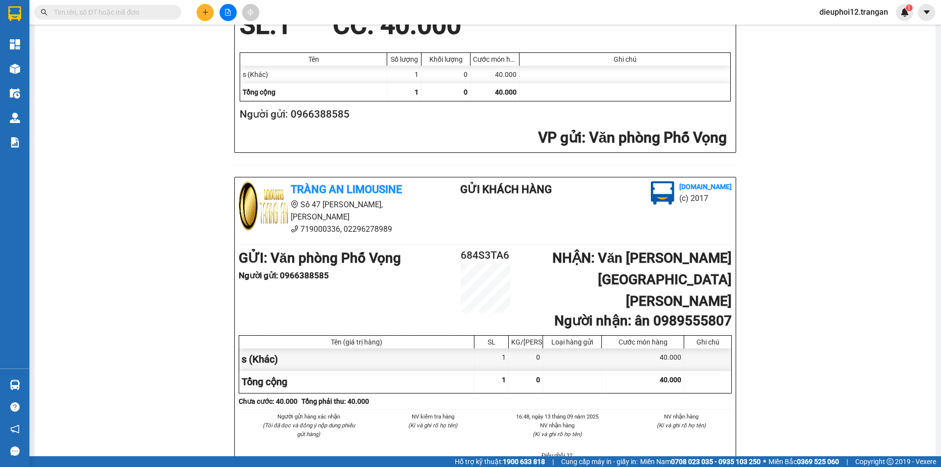
drag, startPoint x: 79, startPoint y: 194, endPoint x: 54, endPoint y: 99, distance: 98.2
click at [79, 192] on div "Tràng An Limousine [DOMAIN_NAME] 684S3TA6 [DATE] 16:48 [PERSON_NAME]: Văn [PERS…" at bounding box center [485, 154] width 877 height 710
click at [203, 9] on icon "plus" at bounding box center [205, 12] width 7 height 7
click at [207, 14] on icon "plus" at bounding box center [205, 12] width 7 height 7
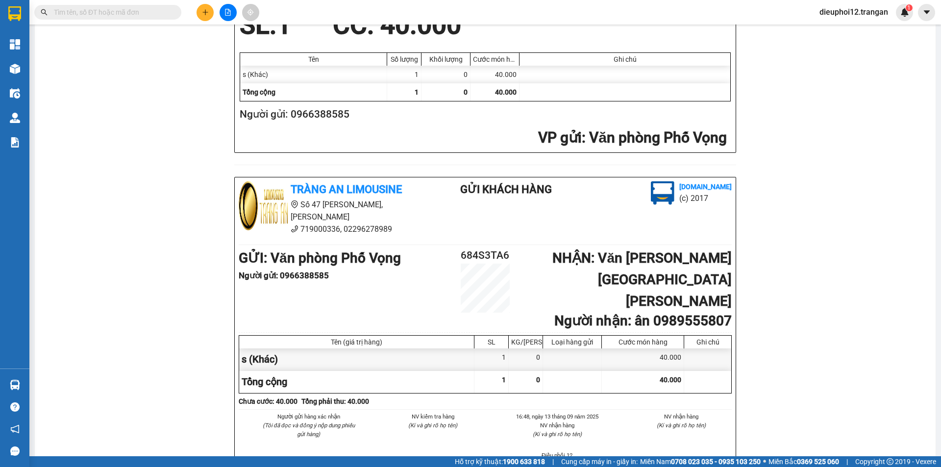
click at [207, 14] on icon "plus" at bounding box center [205, 12] width 7 height 7
click at [225, 37] on div "Tràng An Limousine [DOMAIN_NAME] 684S3TA6 [DATE] 16:48 [PERSON_NAME]: Văn [PERS…" at bounding box center [485, 154] width 877 height 710
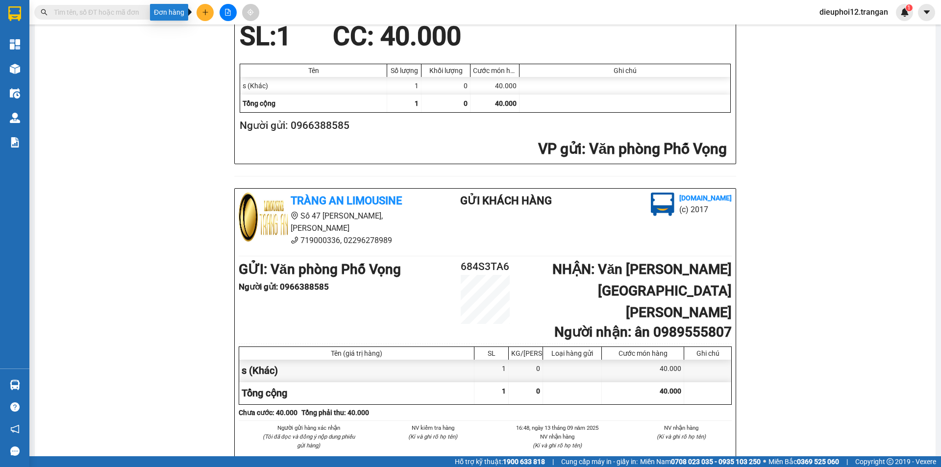
click at [208, 15] on icon "plus" at bounding box center [205, 12] width 7 height 7
click at [224, 36] on div "Tạo đơn hàng" at bounding box center [244, 36] width 43 height 11
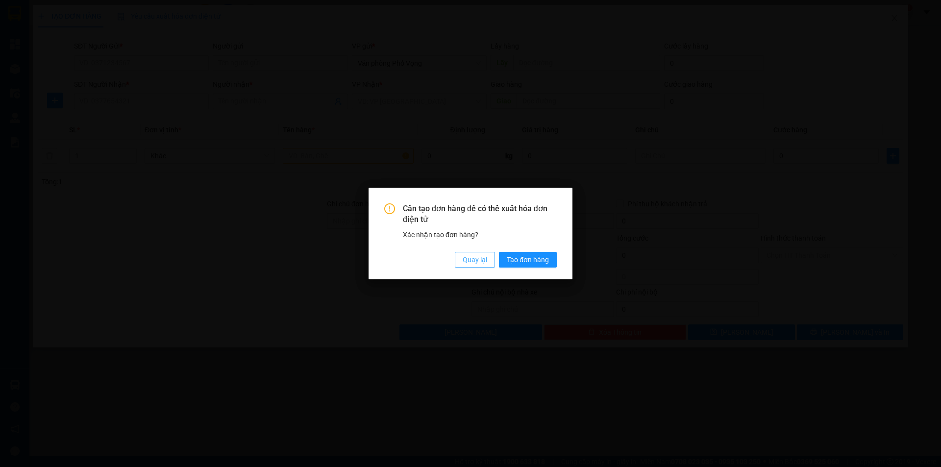
click at [467, 254] on span "Quay lại" at bounding box center [475, 259] width 25 height 11
click at [466, 259] on span "Quay lại" at bounding box center [475, 259] width 25 height 11
click at [465, 257] on span "Quay lại" at bounding box center [475, 259] width 25 height 11
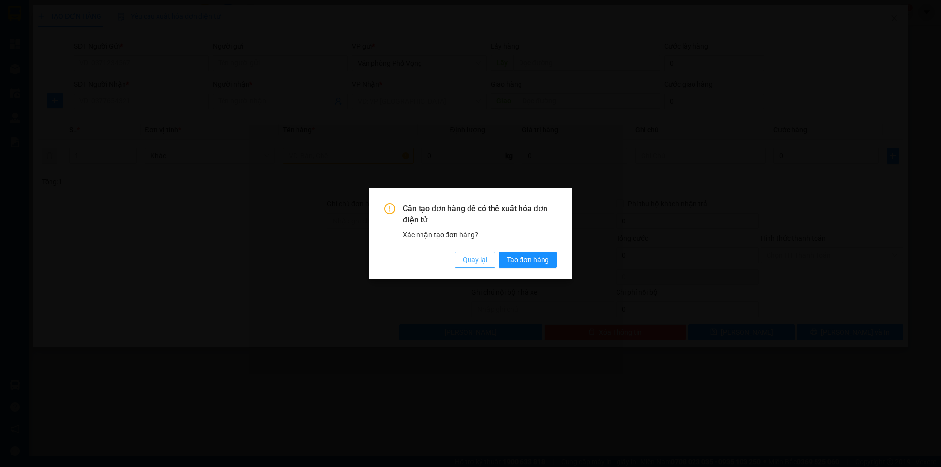
click at [465, 257] on span "Quay lại" at bounding box center [475, 259] width 25 height 11
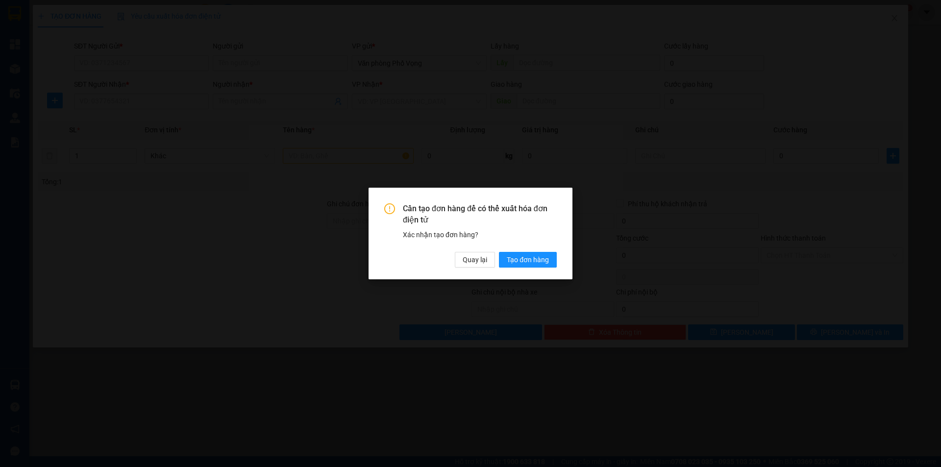
click at [263, 65] on span "Quay lại" at bounding box center [260, 64] width 5 height 2
click at [465, 257] on span "Quay lại" at bounding box center [475, 259] width 25 height 11
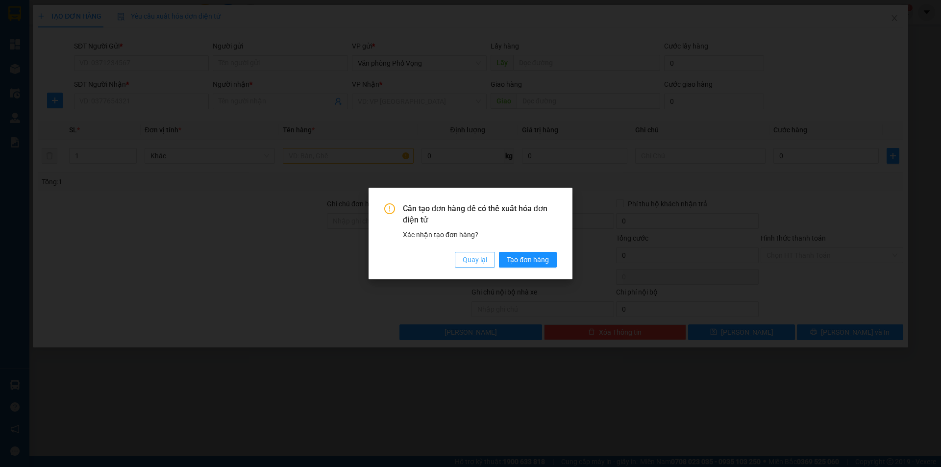
click at [463, 257] on span "Quay lại" at bounding box center [475, 259] width 25 height 11
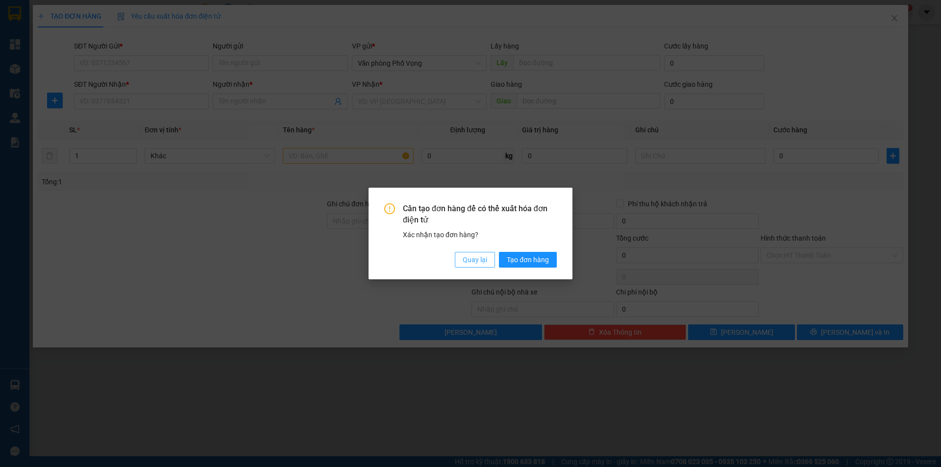
click at [472, 260] on span "Quay lại" at bounding box center [475, 259] width 25 height 11
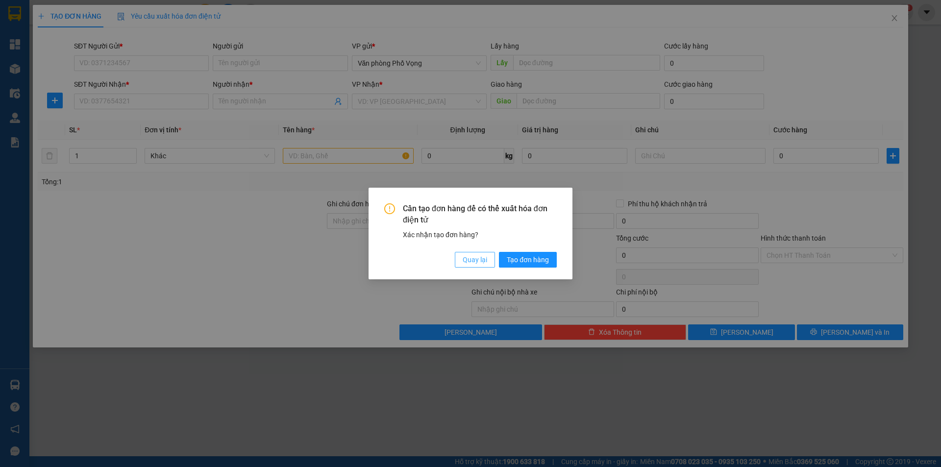
click at [483, 260] on span "Quay lại" at bounding box center [475, 259] width 25 height 11
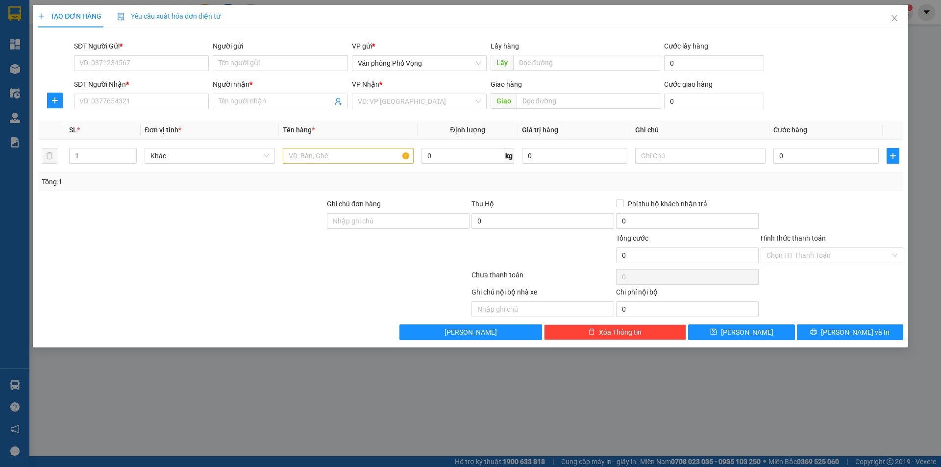
click at [479, 257] on div "Cần tạo đơn hàng để có thể xuất hóa đơn điện tử Xác nhận tạo đơn hàng? Quay lại…" at bounding box center [470, 233] width 941 height 467
click at [131, 64] on input "SĐT Người Gửi *" at bounding box center [141, 63] width 135 height 16
type input "0978366383"
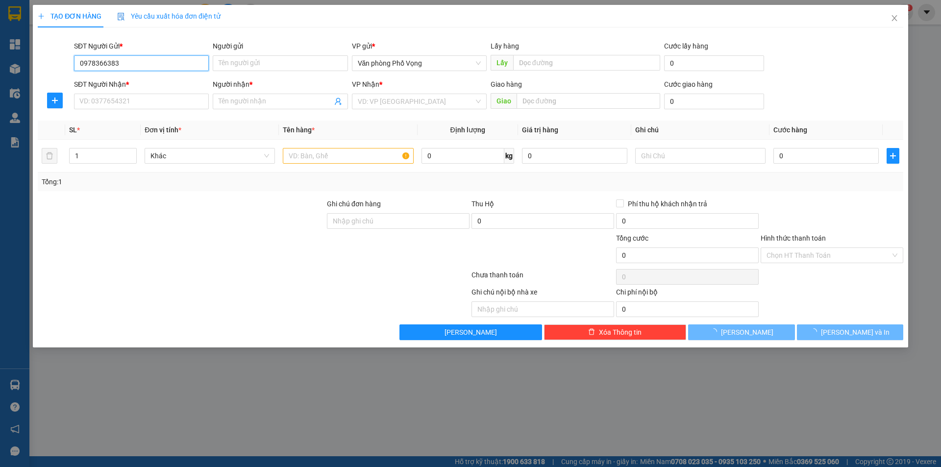
click at [147, 60] on input "0978366383" at bounding box center [141, 63] width 135 height 16
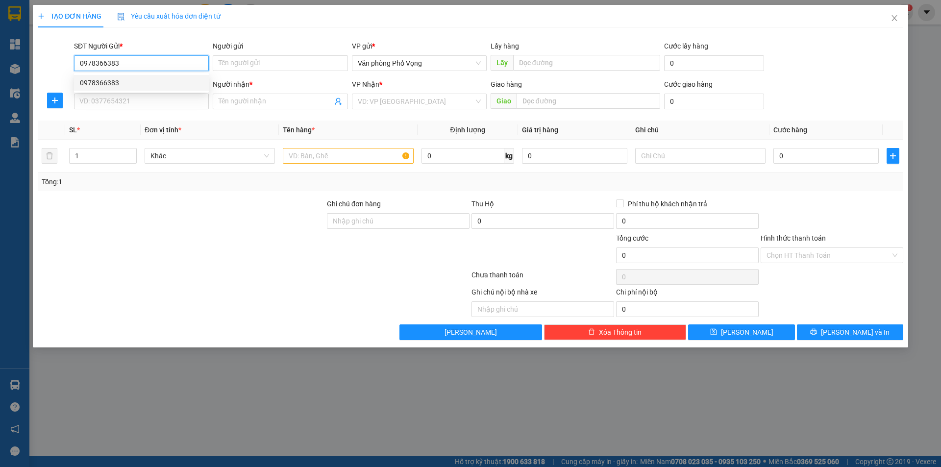
click at [124, 78] on div "0978366383" at bounding box center [141, 82] width 123 height 11
type input "0969896599"
type input "[PERSON_NAME]"
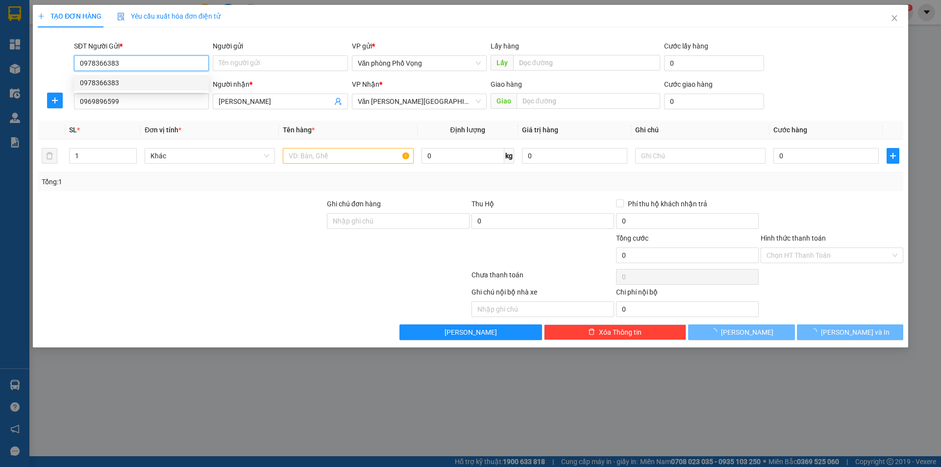
type input "30.000"
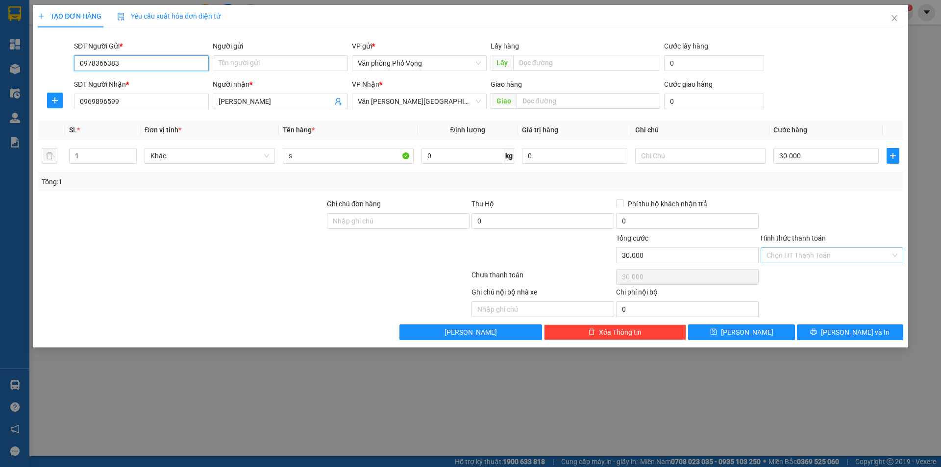
type input "0978366383"
click at [796, 260] on input "Hình thức thanh toán" at bounding box center [829, 255] width 124 height 15
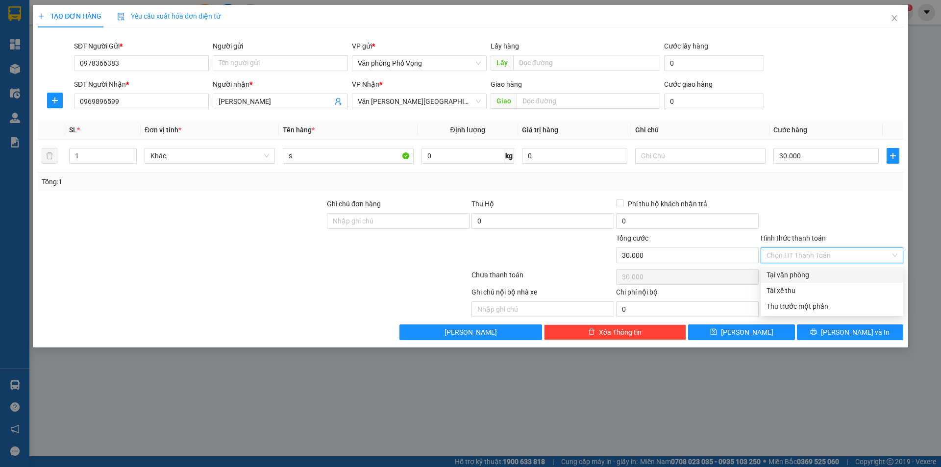
click at [791, 279] on div "Tại văn phòng" at bounding box center [832, 275] width 131 height 11
click at [791, 279] on div "Chọn HT Thanh Toán" at bounding box center [832, 277] width 145 height 20
type input "0"
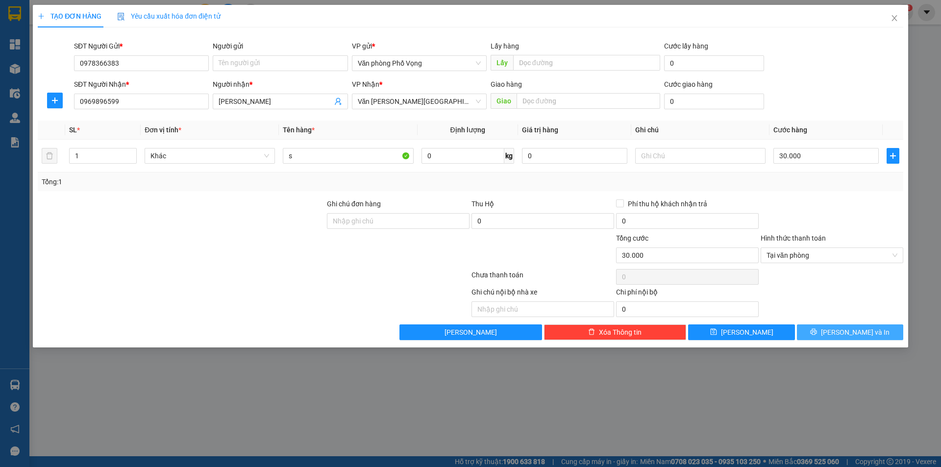
click at [855, 337] on span "[PERSON_NAME] và In" at bounding box center [855, 332] width 69 height 11
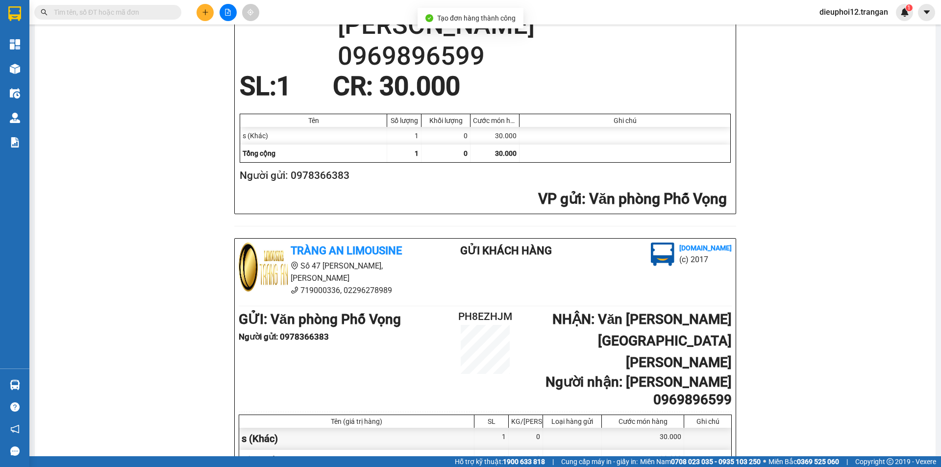
scroll to position [286, 0]
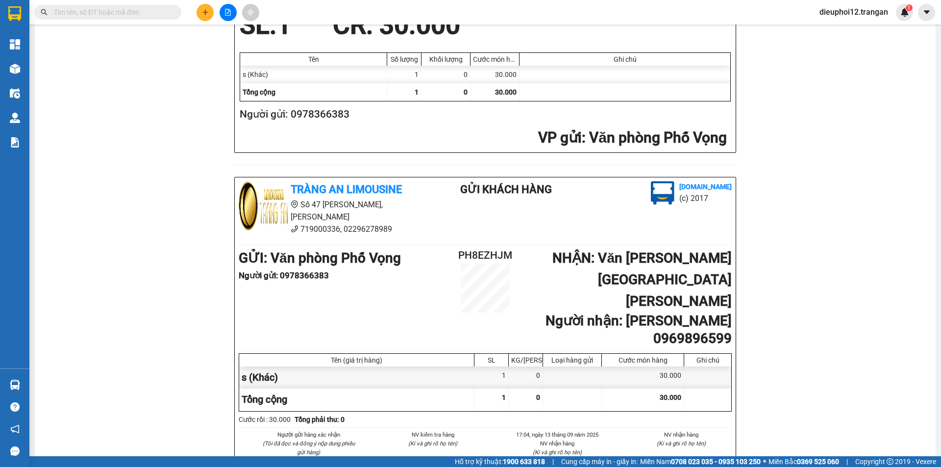
click at [193, 17] on div at bounding box center [228, 12] width 74 height 17
click at [202, 12] on icon "plus" at bounding box center [205, 12] width 7 height 7
click at [207, 14] on icon "plus" at bounding box center [205, 12] width 7 height 7
click at [209, 11] on button at bounding box center [205, 12] width 17 height 17
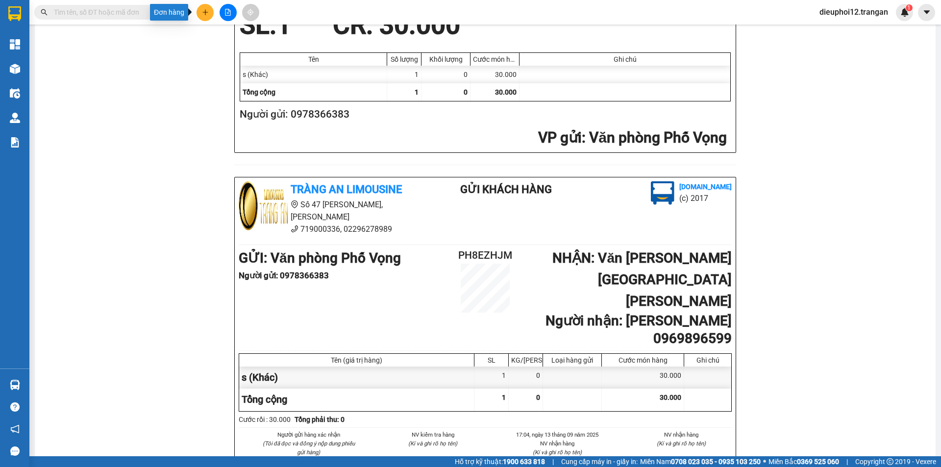
click at [209, 11] on button at bounding box center [205, 12] width 17 height 17
click at [203, 12] on icon "plus" at bounding box center [205, 12] width 7 height 7
click at [219, 34] on div "Tạo đơn hàng" at bounding box center [239, 36] width 74 height 19
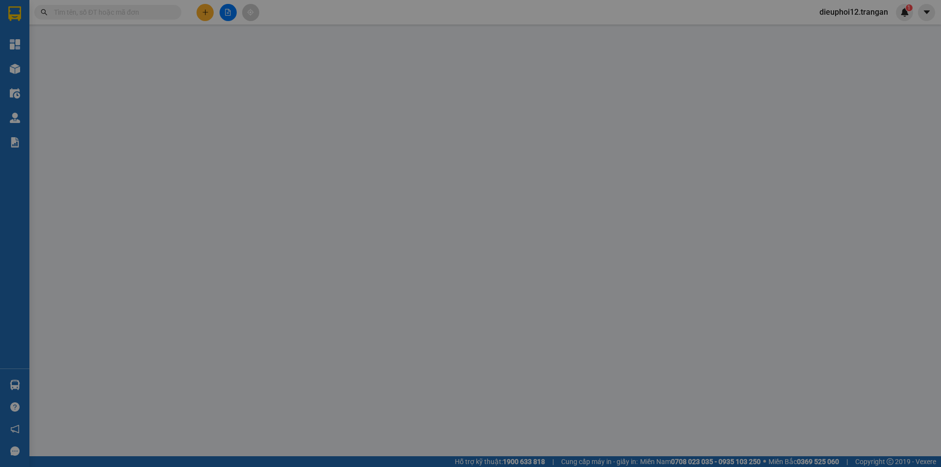
click at [236, 35] on div at bounding box center [488, 35] width 831 height 0
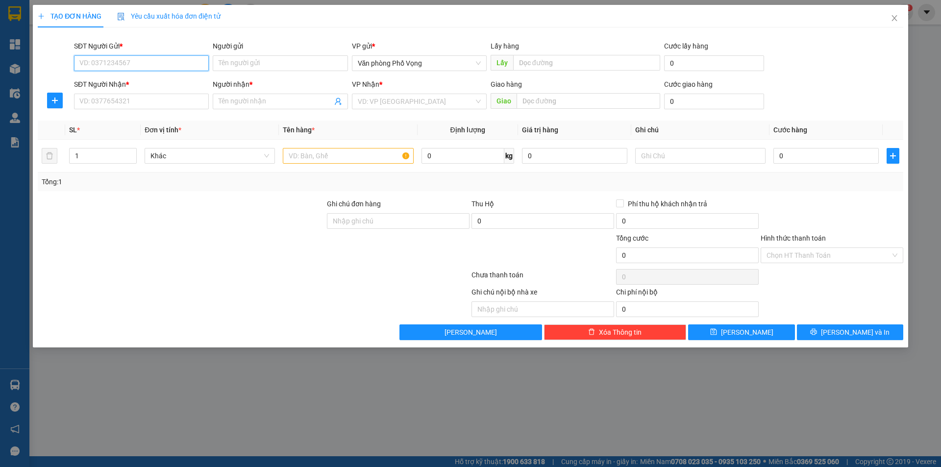
click at [168, 61] on input "SĐT Người Gửi *" at bounding box center [141, 63] width 135 height 16
click at [163, 66] on input "SĐT Người Gửi *" at bounding box center [141, 63] width 135 height 16
click at [117, 60] on input "097505142" at bounding box center [141, 63] width 135 height 16
click at [123, 63] on input "097505142" at bounding box center [141, 63] width 135 height 16
click at [114, 81] on div "0975051423" at bounding box center [141, 82] width 123 height 11
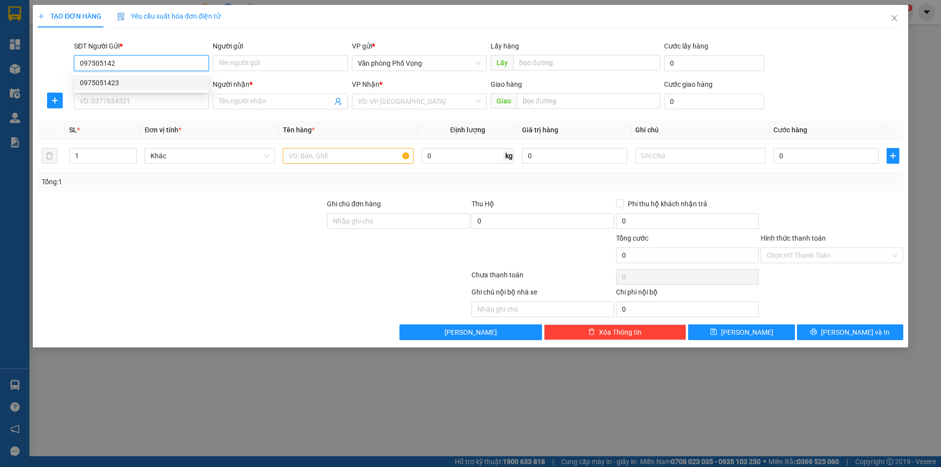
type input "0975051423"
type input "0354353748"
type input "Lộc"
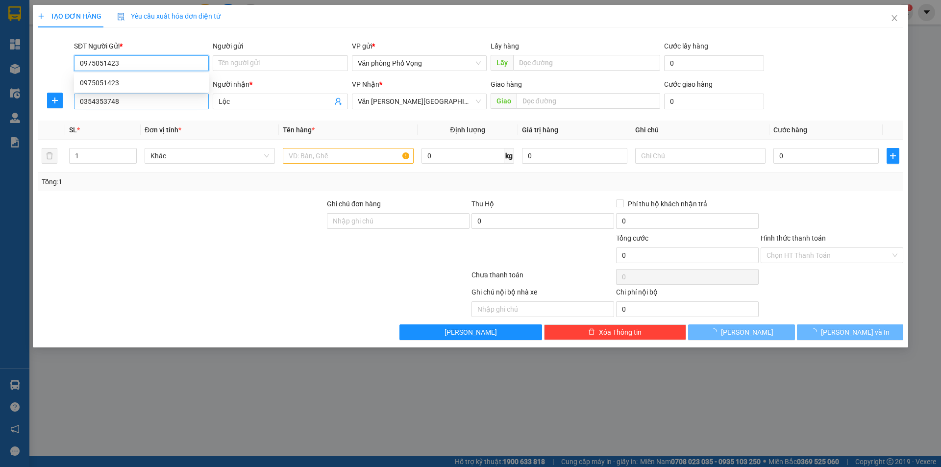
type input "40.000"
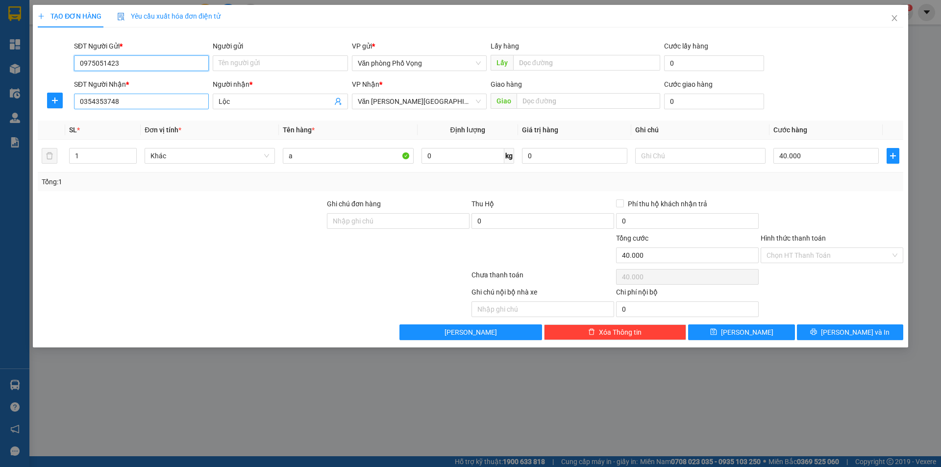
type input "0975051423"
click at [129, 101] on input "0354353748" at bounding box center [141, 102] width 135 height 16
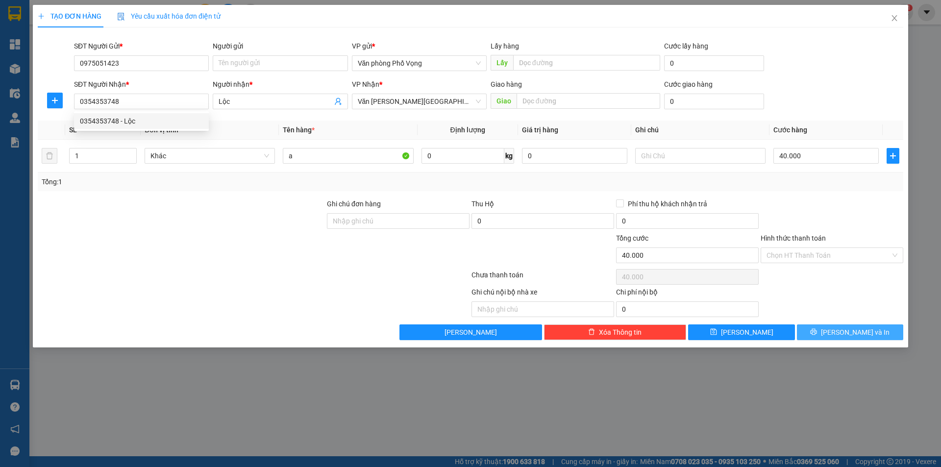
click at [845, 329] on span "[PERSON_NAME] và In" at bounding box center [855, 332] width 69 height 11
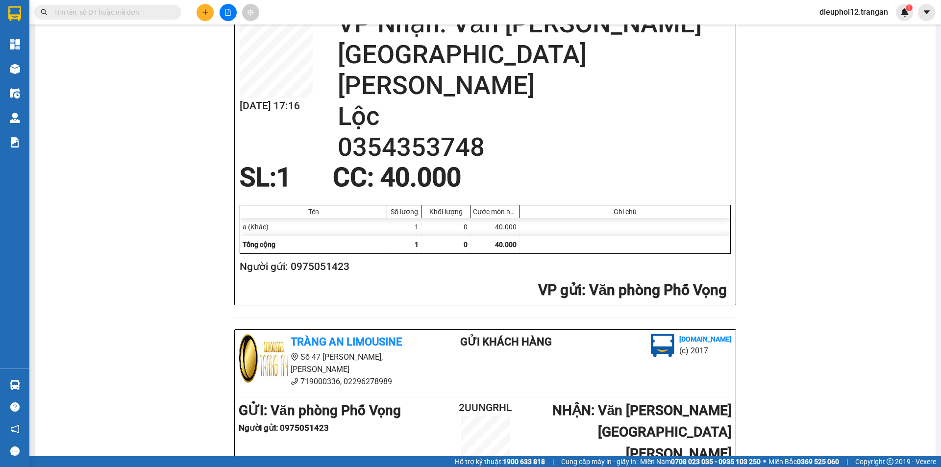
scroll to position [286, 0]
